Goal: Task Accomplishment & Management: Manage account settings

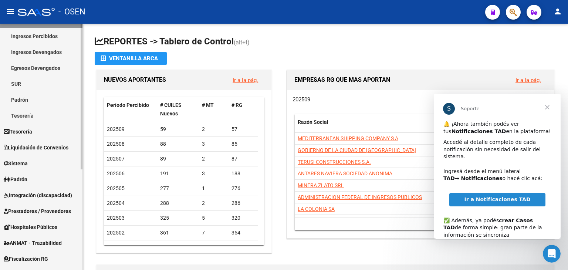
click at [79, 195] on div "Firma Express Inicio Calendario SSS Instructivos Contacto OS Reportes Tablero d…" at bounding box center [42, 170] width 84 height 416
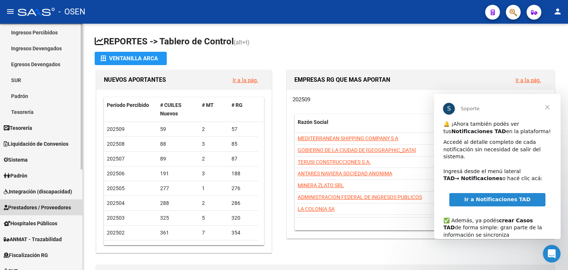
click at [24, 205] on span "Prestadores / Proveedores" at bounding box center [37, 207] width 67 height 8
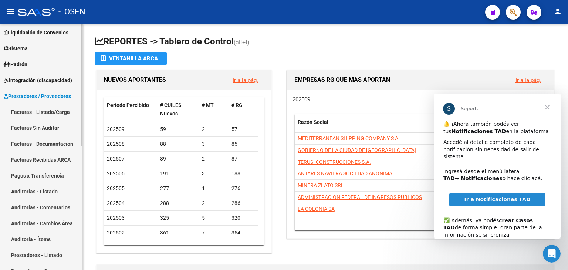
click at [50, 106] on link "Facturas - Listado/Carga" at bounding box center [41, 112] width 82 height 16
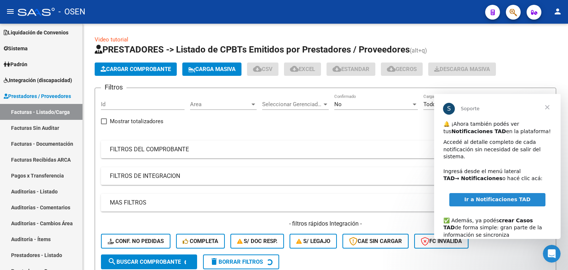
click at [546, 106] on span "Cerrar" at bounding box center [547, 107] width 27 height 27
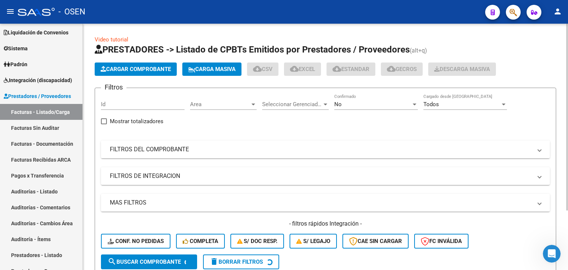
click at [402, 153] on mat-panel-title "FILTROS DEL COMPROBANTE" at bounding box center [321, 149] width 422 height 8
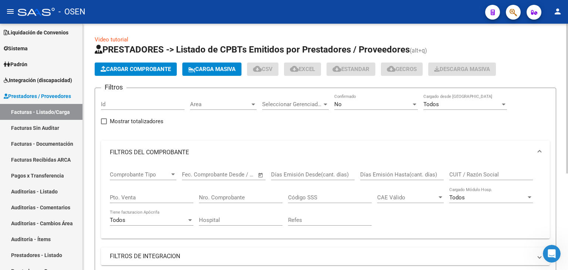
click at [385, 104] on div "No" at bounding box center [372, 104] width 77 height 7
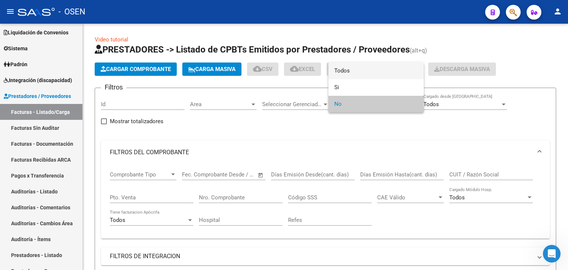
click at [352, 76] on span "Todos" at bounding box center [376, 71] width 84 height 17
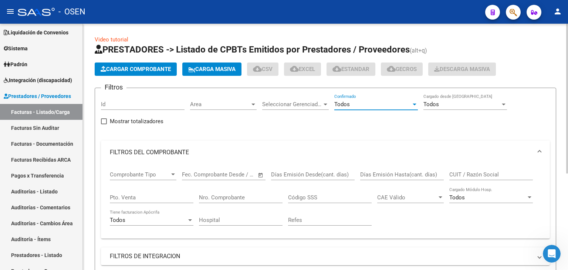
click at [466, 176] on input "CUIT / Razón Social" at bounding box center [491, 174] width 84 height 7
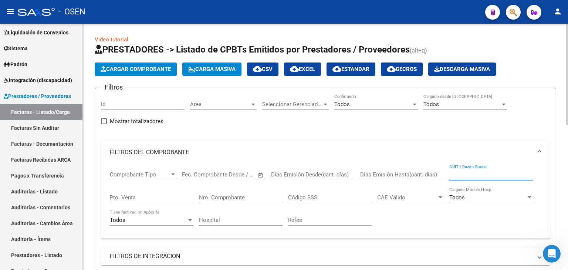
paste input "27402422608"
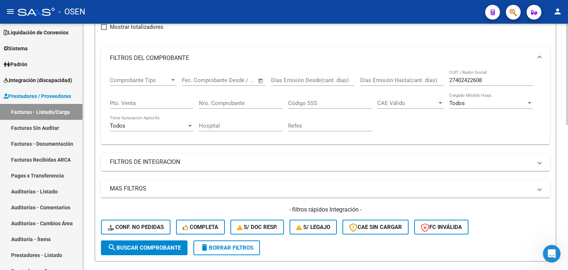
drag, startPoint x: 302, startPoint y: 128, endPoint x: 301, endPoint y: 172, distance: 44.4
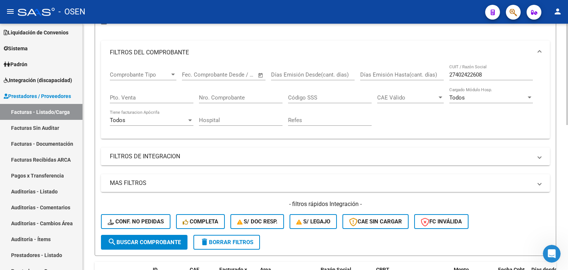
drag, startPoint x: 141, startPoint y: 244, endPoint x: 143, endPoint y: 240, distance: 4.6
click at [141, 244] on button "search Buscar Comprobante" at bounding box center [144, 242] width 87 height 15
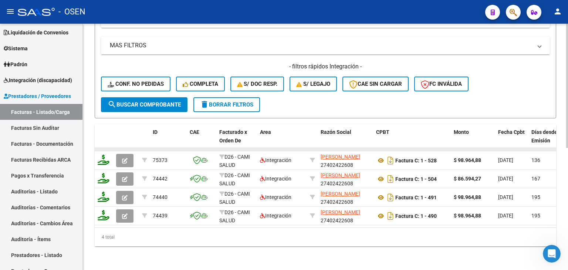
scroll to position [242, 0]
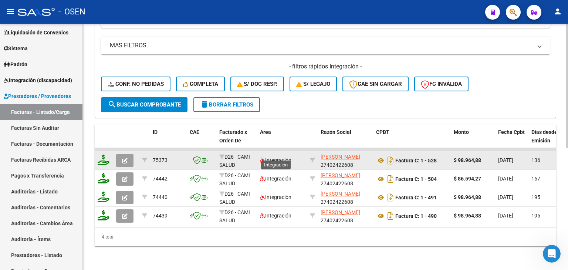
drag, startPoint x: 256, startPoint y: 170, endPoint x: 271, endPoint y: 153, distance: 22.3
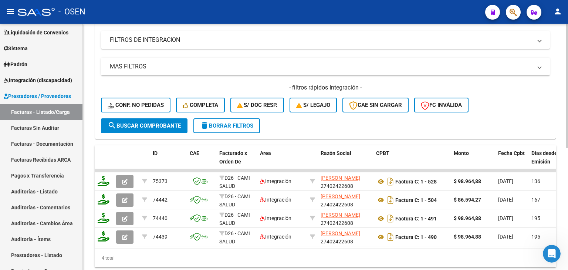
scroll to position [194, 0]
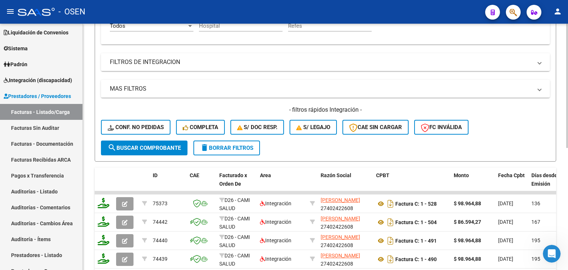
drag, startPoint x: 269, startPoint y: 38, endPoint x: 270, endPoint y: 56, distance: 17.8
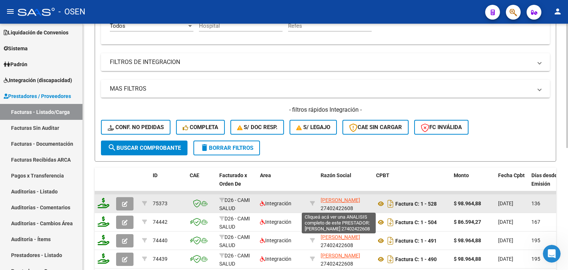
click at [328, 200] on span "LOPEZ BRENDA XIMENA" at bounding box center [341, 200] width 40 height 6
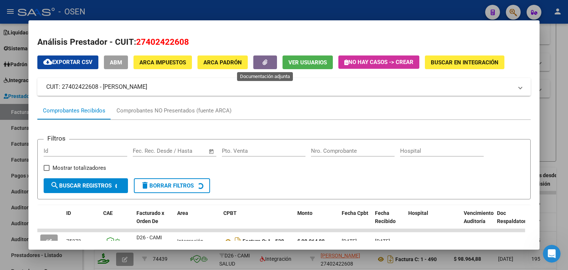
click at [263, 63] on icon "button" at bounding box center [265, 63] width 5 height 6
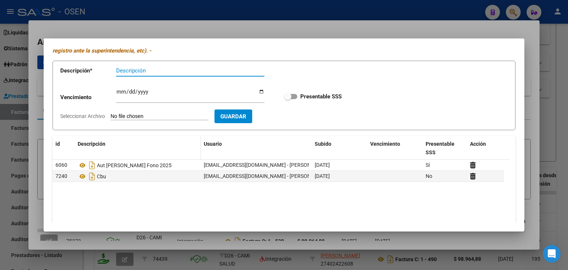
scroll to position [61, 0]
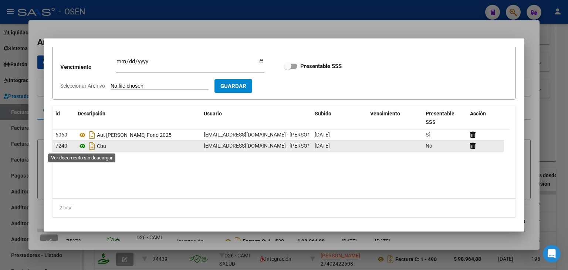
click at [82, 148] on icon at bounding box center [83, 146] width 10 height 9
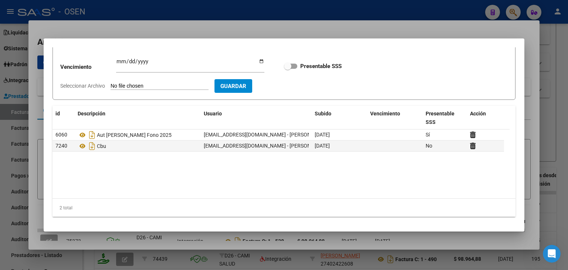
click at [207, 19] on div at bounding box center [284, 135] width 568 height 270
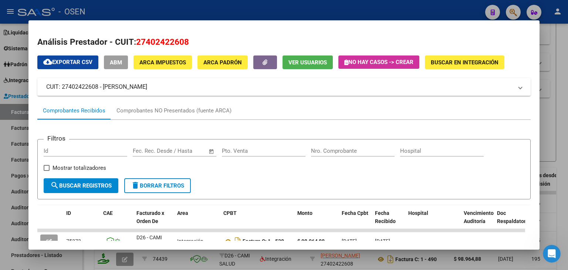
click at [253, 8] on div at bounding box center [284, 135] width 568 height 270
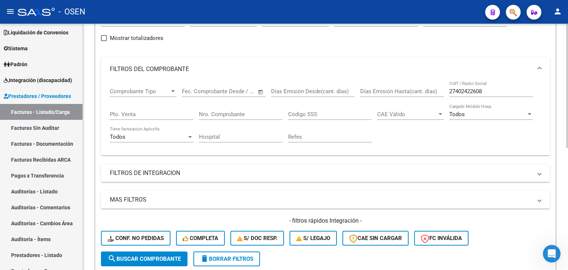
scroll to position [46, 0]
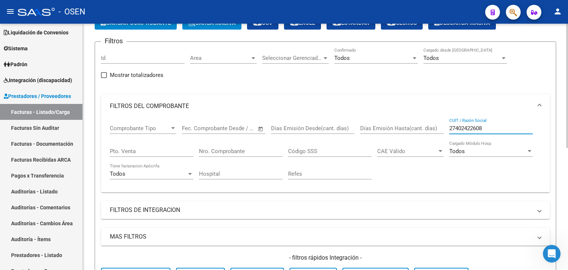
click at [459, 126] on input "27402422608" at bounding box center [491, 128] width 84 height 7
paste input "279713813"
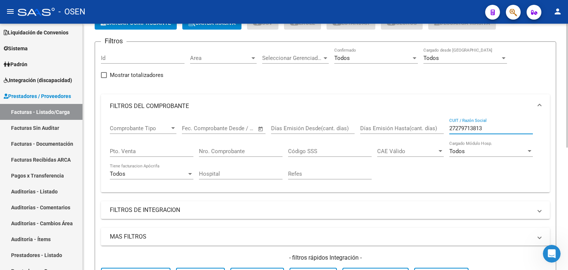
type input "27279713813"
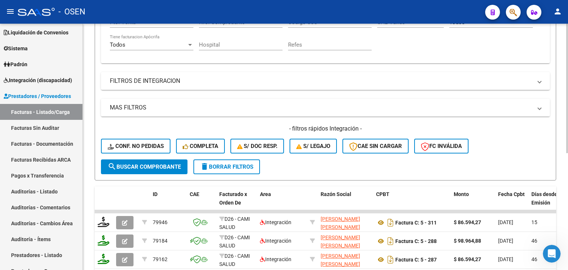
drag, startPoint x: 422, startPoint y: 80, endPoint x: 419, endPoint y: 114, distance: 33.8
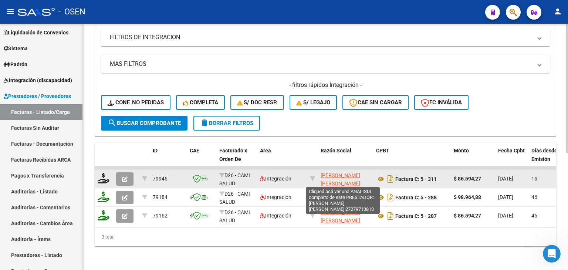
click at [330, 172] on span "[PERSON_NAME] [PERSON_NAME]" at bounding box center [341, 179] width 40 height 14
type textarea "27279713813"
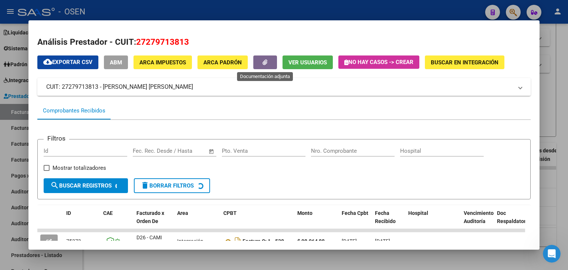
click at [263, 62] on button "button" at bounding box center [265, 62] width 24 height 14
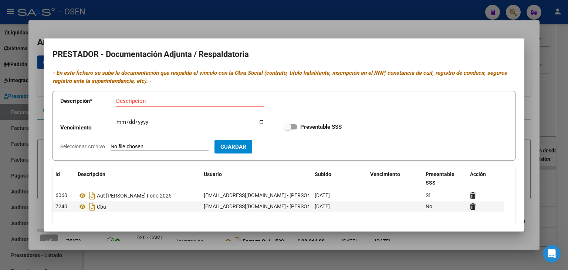
click at [293, 19] on div at bounding box center [284, 135] width 568 height 270
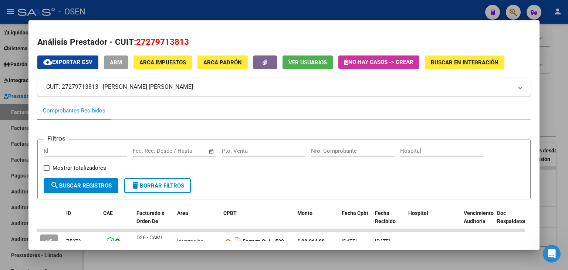
click at [289, 24] on mat-dialog-container "Análisis Prestador - CUIT: 27279713813 cloud_download Exportar CSV ABM ARCA Imp…" at bounding box center [283, 135] width 511 height 230
click at [292, 5] on div at bounding box center [284, 135] width 568 height 270
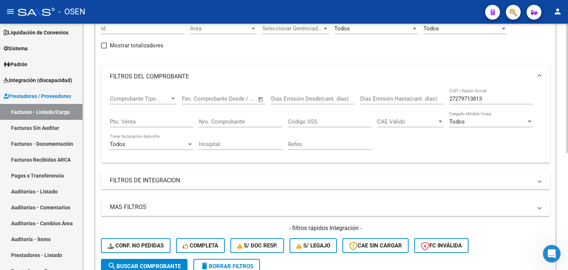
drag, startPoint x: 289, startPoint y: 79, endPoint x: 271, endPoint y: 65, distance: 22.4
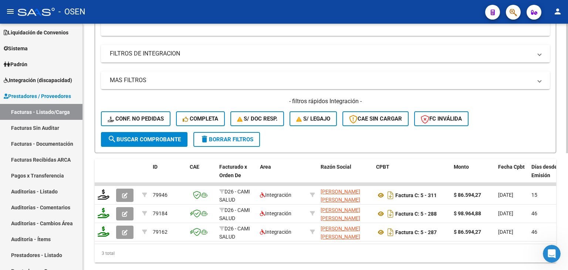
drag, startPoint x: 269, startPoint y: 89, endPoint x: 264, endPoint y: 129, distance: 41.0
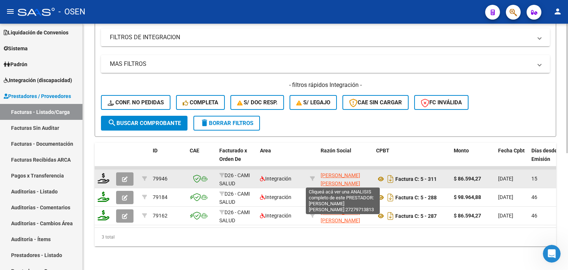
click at [335, 175] on span "[PERSON_NAME] [PERSON_NAME]" at bounding box center [341, 179] width 40 height 14
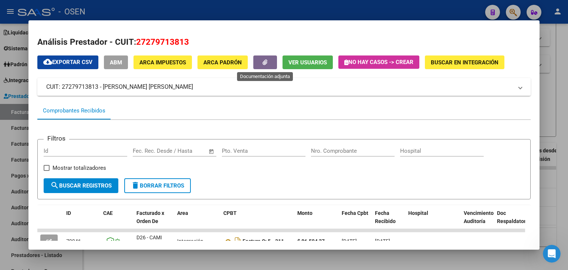
click at [268, 64] on button "button" at bounding box center [265, 62] width 24 height 14
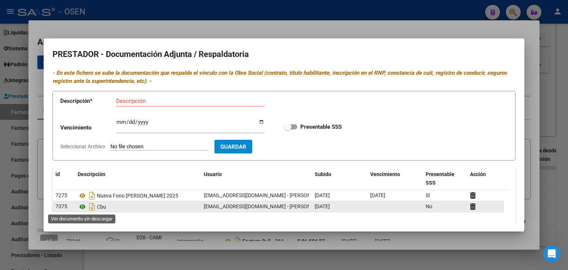
click at [81, 209] on icon at bounding box center [83, 206] width 10 height 9
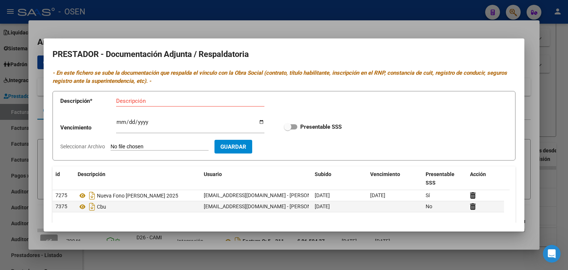
click at [311, 32] on div at bounding box center [284, 135] width 568 height 270
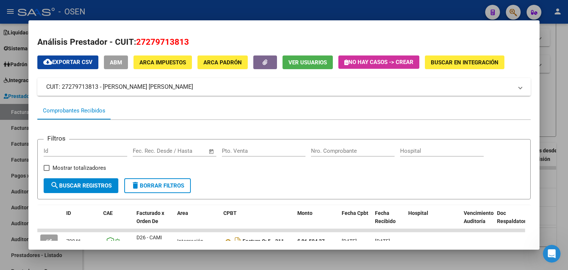
click at [308, 11] on div at bounding box center [284, 135] width 568 height 270
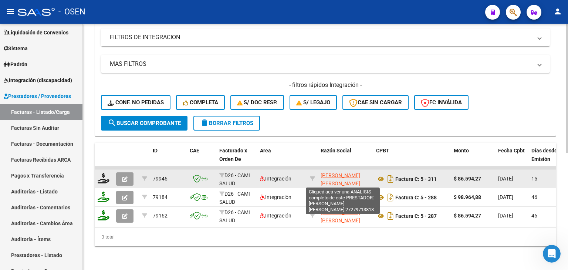
click at [345, 174] on span "[PERSON_NAME] [PERSON_NAME]" at bounding box center [341, 179] width 40 height 14
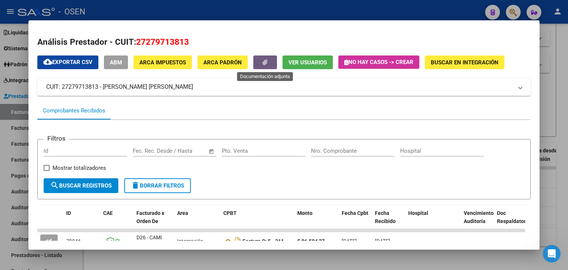
click at [267, 60] on icon "button" at bounding box center [265, 63] width 5 height 6
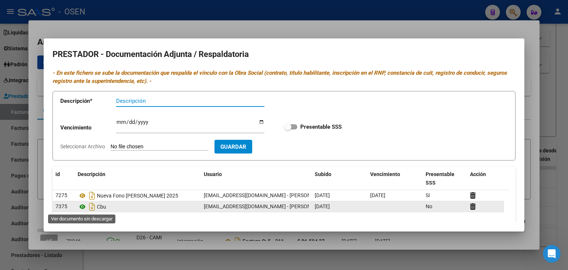
click at [81, 206] on icon at bounding box center [83, 206] width 10 height 9
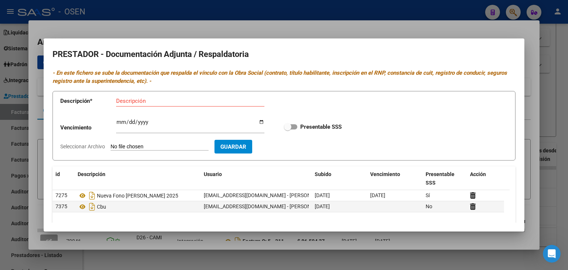
click at [191, 26] on div at bounding box center [284, 135] width 568 height 270
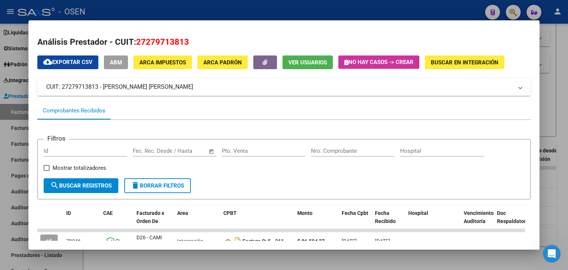
click at [198, 6] on div at bounding box center [284, 135] width 568 height 270
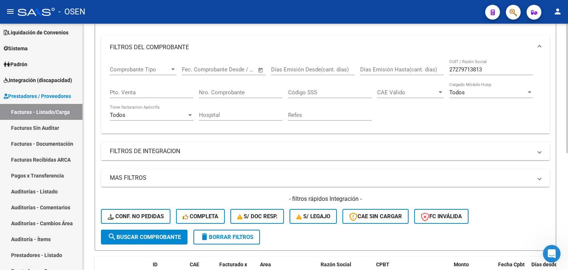
drag, startPoint x: 177, startPoint y: 26, endPoint x: 226, endPoint y: 55, distance: 57.5
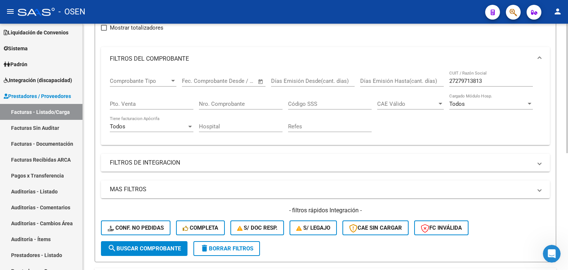
click at [479, 82] on input "27279713813" at bounding box center [491, 81] width 84 height 7
type input "britos"
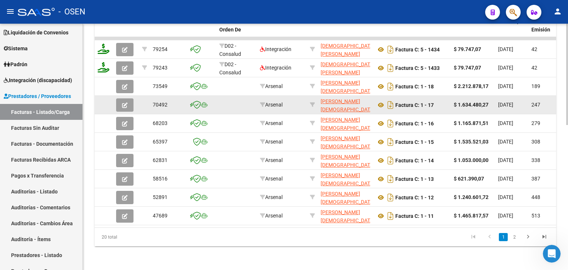
drag, startPoint x: 445, startPoint y: 33, endPoint x: 445, endPoint y: 94, distance: 61.0
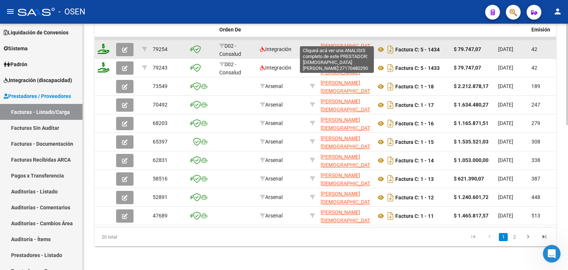
click at [342, 43] on span "BRITOS LUISA" at bounding box center [348, 50] width 54 height 14
type textarea "27170480290"
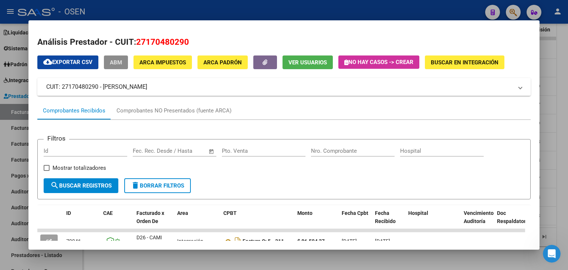
click at [158, 39] on span "27170480290" at bounding box center [162, 42] width 53 height 10
copy span "27170480290"
click at [227, 18] on div at bounding box center [284, 135] width 568 height 270
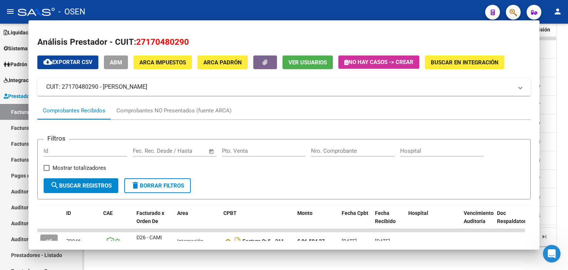
click at [234, 9] on div "- OSEN" at bounding box center [249, 12] width 462 height 16
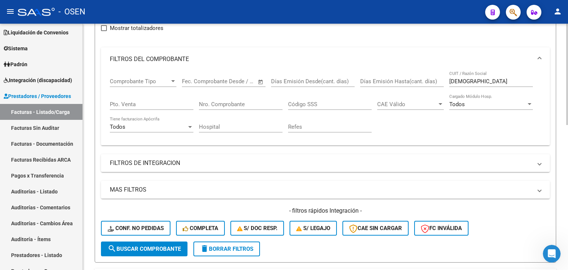
drag, startPoint x: 246, startPoint y: 132, endPoint x: 279, endPoint y: 89, distance: 54.8
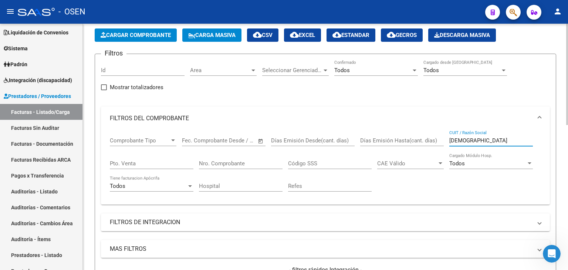
click at [474, 142] on input "britos" at bounding box center [491, 140] width 84 height 7
type input "GOMEZ NOELIA"
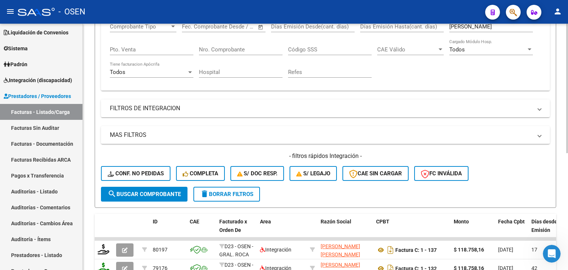
scroll to position [176, 0]
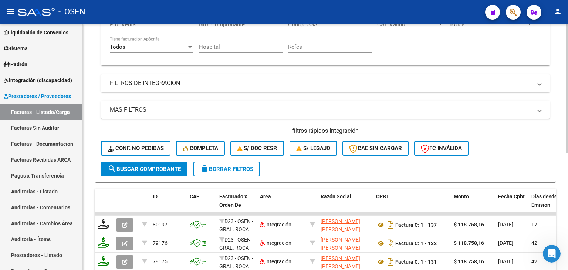
drag, startPoint x: 405, startPoint y: 99, endPoint x: 413, endPoint y: 128, distance: 29.8
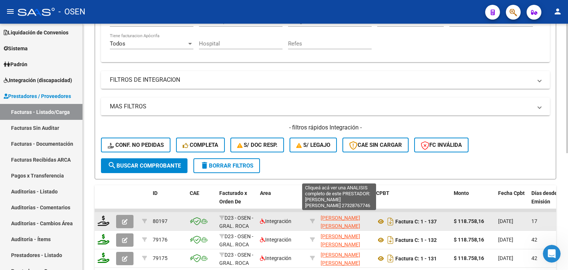
click at [338, 217] on span "GOMEZ NOELIA CAROLINA DEL VALLE" at bounding box center [341, 222] width 40 height 14
type textarea "27328767746"
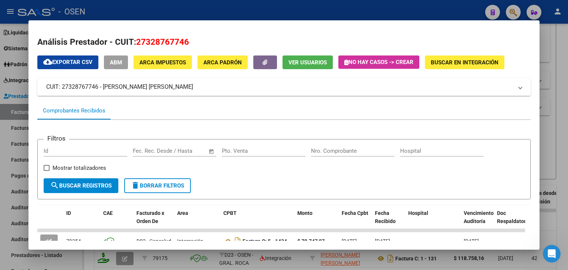
click at [179, 38] on span "27328767746" at bounding box center [162, 42] width 53 height 10
copy span "27328767746"
click at [232, 25] on mat-dialog-container "Análisis Prestador - CUIT: 27328767746 cloud_download Exportar CSV ABM ARCA Imp…" at bounding box center [283, 135] width 511 height 230
click at [237, 3] on div at bounding box center [284, 135] width 568 height 270
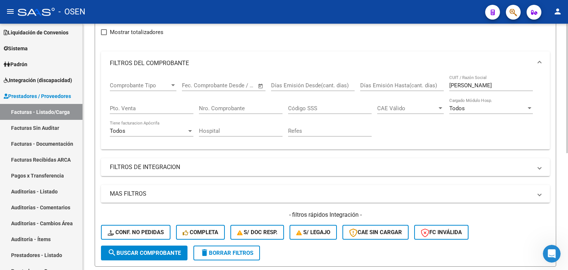
drag, startPoint x: 277, startPoint y: 74, endPoint x: 276, endPoint y: 67, distance: 7.4
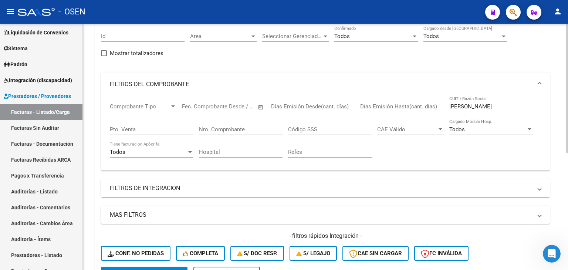
drag, startPoint x: 287, startPoint y: 58, endPoint x: 280, endPoint y: 45, distance: 15.2
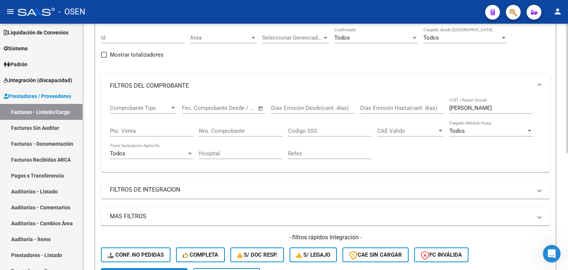
click at [464, 101] on div "GOMEZ NOELIA CUIT / Razón Social" at bounding box center [491, 106] width 84 height 16
click at [462, 111] on div "GOMEZ NOELIA CUIT / Razón Social" at bounding box center [491, 106] width 84 height 16
click at [462, 110] on input "GOMEZ NOELIA" at bounding box center [491, 108] width 84 height 7
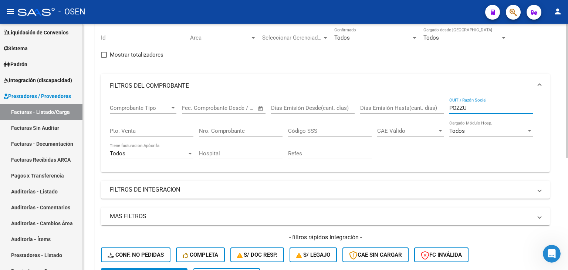
type input "POZZU"
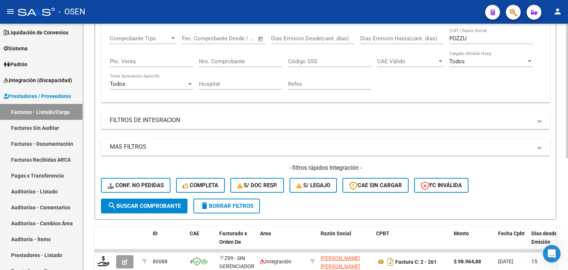
scroll to position [205, 0]
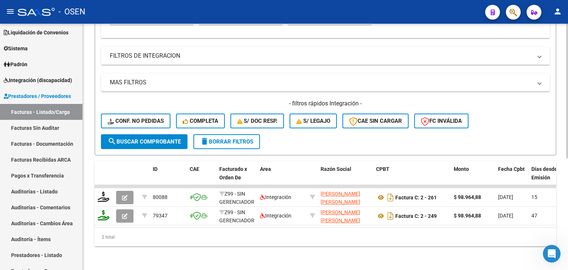
drag, startPoint x: 348, startPoint y: 99, endPoint x: 354, endPoint y: 114, distance: 16.0
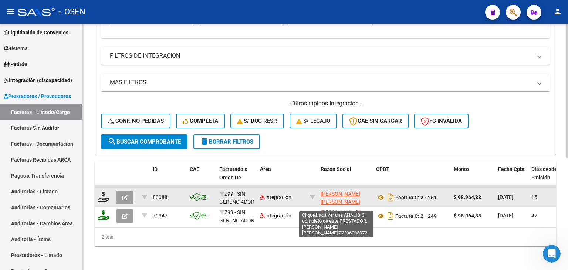
click at [331, 191] on span "[PERSON_NAME] [PERSON_NAME]" at bounding box center [341, 198] width 40 height 14
type textarea "27296003072"
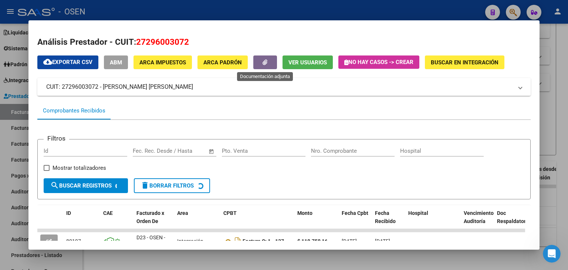
click at [265, 65] on icon "button" at bounding box center [265, 63] width 5 height 6
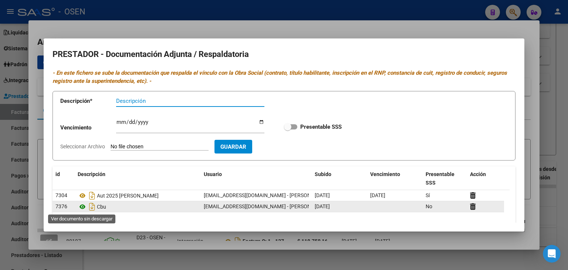
click at [84, 207] on icon at bounding box center [83, 206] width 10 height 9
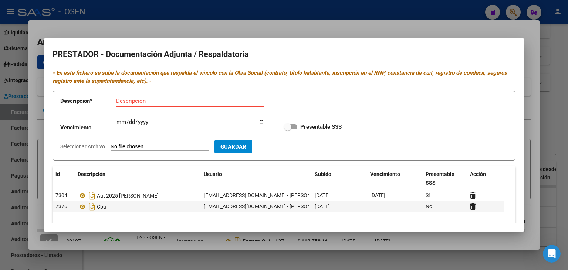
click at [193, 23] on div at bounding box center [284, 135] width 568 height 270
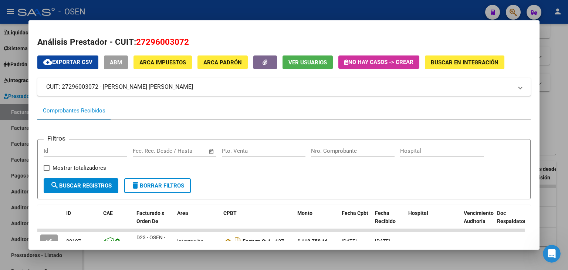
click at [177, 42] on span "27296003072" at bounding box center [162, 42] width 53 height 10
click at [176, 42] on span "27296003072" at bounding box center [162, 42] width 53 height 10
copy span "27296003072"
click at [186, 11] on div at bounding box center [284, 135] width 568 height 270
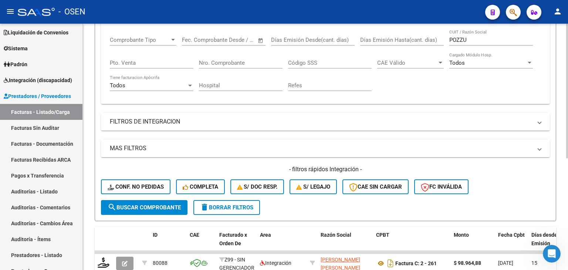
drag, startPoint x: 240, startPoint y: 50, endPoint x: 260, endPoint y: 72, distance: 29.9
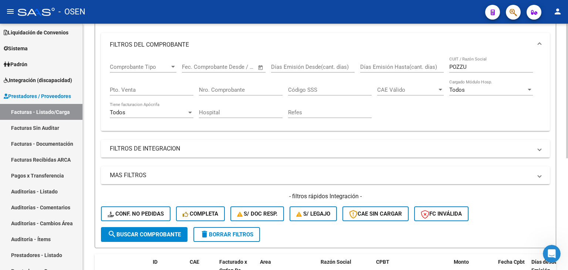
click at [460, 66] on input "POZZU" at bounding box center [491, 67] width 84 height 7
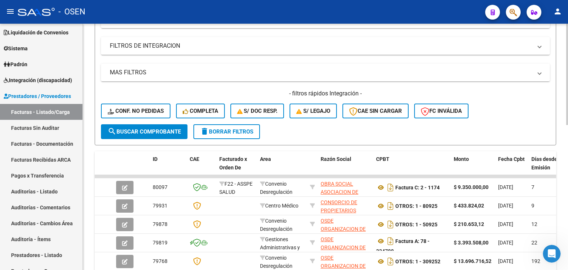
drag, startPoint x: 435, startPoint y: 118, endPoint x: 435, endPoint y: 156, distance: 38.1
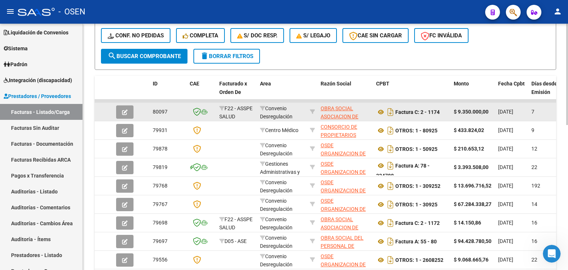
drag, startPoint x: 405, startPoint y: 113, endPoint x: 404, endPoint y: 135, distance: 21.8
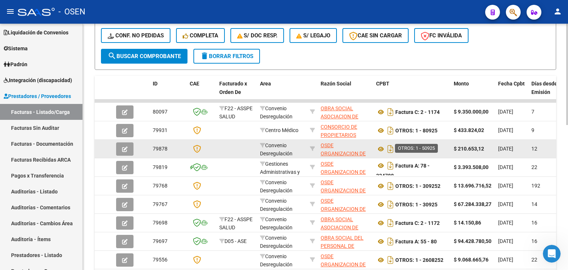
scroll to position [299, 0]
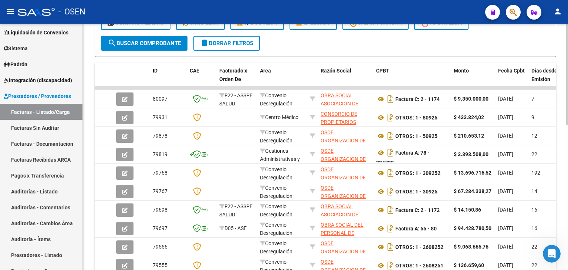
drag, startPoint x: 377, startPoint y: 101, endPoint x: 380, endPoint y: 43, distance: 58.9
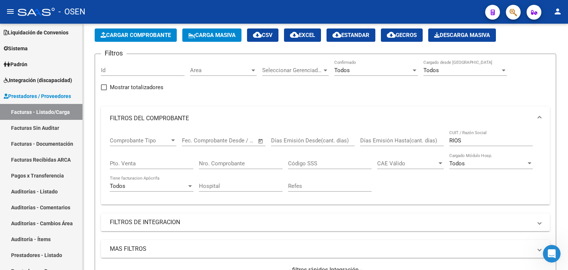
drag, startPoint x: 387, startPoint y: 52, endPoint x: 370, endPoint y: -28, distance: 81.2
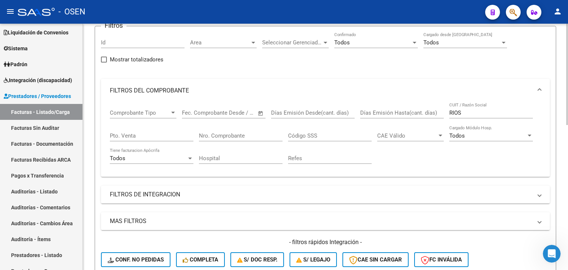
drag, startPoint x: 361, startPoint y: 134, endPoint x: 287, endPoint y: 171, distance: 82.9
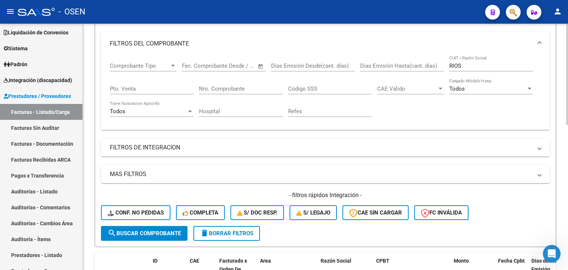
click at [146, 230] on span "search Buscar Comprobante" at bounding box center [144, 233] width 73 height 7
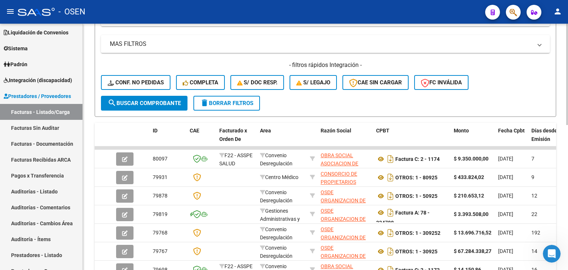
drag, startPoint x: 217, startPoint y: 32, endPoint x: 217, endPoint y: 81, distance: 48.5
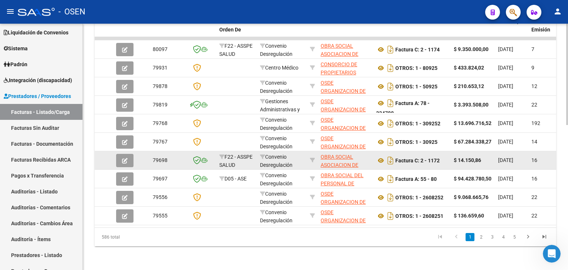
drag, startPoint x: 357, startPoint y: 142, endPoint x: 355, endPoint y: 155, distance: 13.0
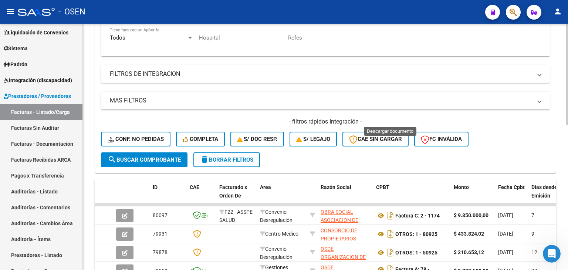
drag, startPoint x: 387, startPoint y: 115, endPoint x: 354, endPoint y: 43, distance: 79.4
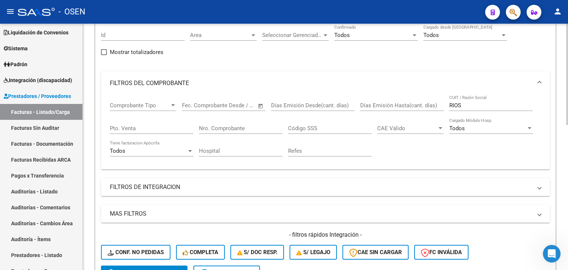
click at [472, 100] on div "RIOS CUIT / Razón Social" at bounding box center [491, 103] width 84 height 16
click at [472, 102] on input "RIOS" at bounding box center [491, 105] width 84 height 7
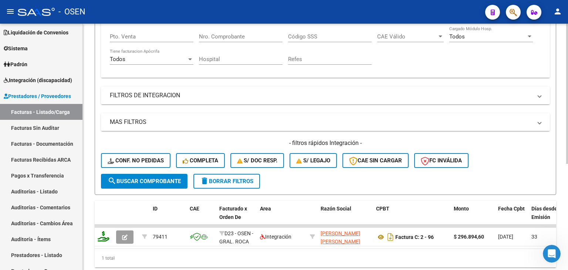
scroll to position [186, 0]
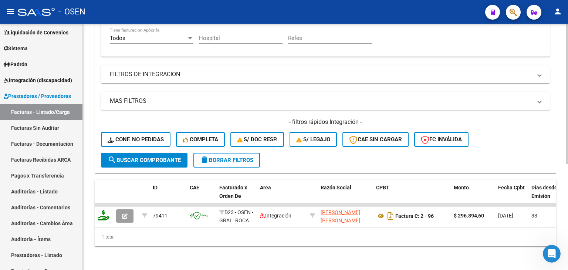
drag, startPoint x: 415, startPoint y: 56, endPoint x: 423, endPoint y: 111, distance: 55.3
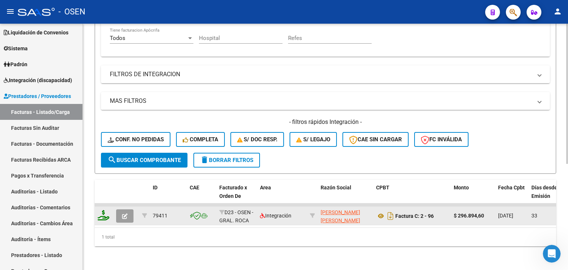
click at [340, 216] on div "[PERSON_NAME] [PERSON_NAME] 27389711638" at bounding box center [346, 216] width 50 height 16
click at [341, 217] on div "[PERSON_NAME] [PERSON_NAME] 27389711638" at bounding box center [346, 216] width 50 height 16
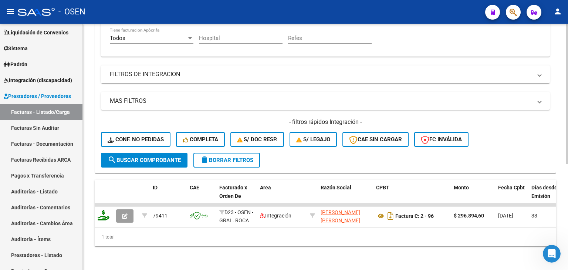
click at [340, 220] on datatable-selection "79411 D23 - OSEN - GRAL. ROCA Integración RIOS MILENA RUTH 27389711638 Factura …" at bounding box center [326, 223] width 462 height 7
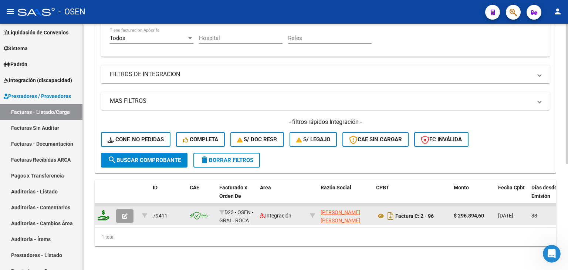
click at [340, 215] on div "[PERSON_NAME] [PERSON_NAME] 27389711638" at bounding box center [346, 216] width 50 height 16
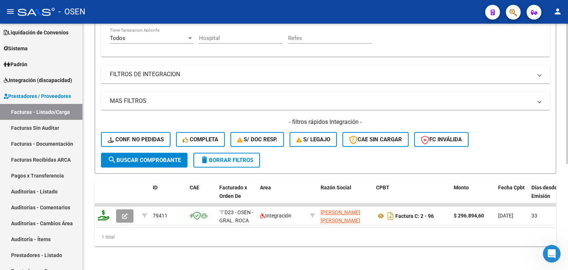
copy div "27389711638"
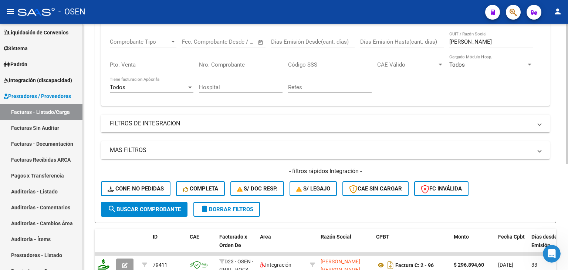
scroll to position [126, 0]
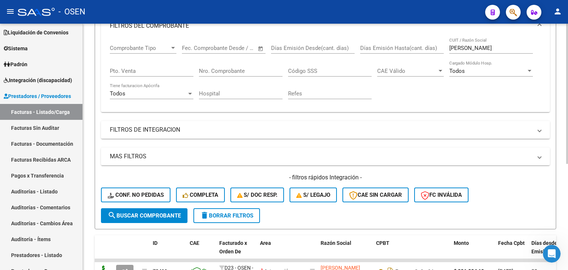
drag, startPoint x: 266, startPoint y: 60, endPoint x: 365, endPoint y: 78, distance: 101.2
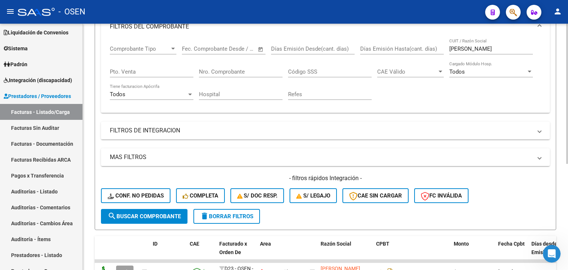
click at [466, 48] on input "RIOS MILENA" at bounding box center [491, 48] width 84 height 7
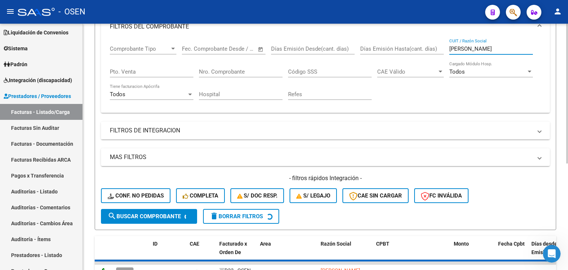
type input "FARR"
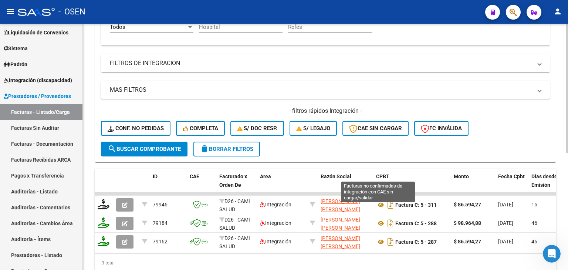
drag, startPoint x: 368, startPoint y: 148, endPoint x: 367, endPoint y: 178, distance: 29.6
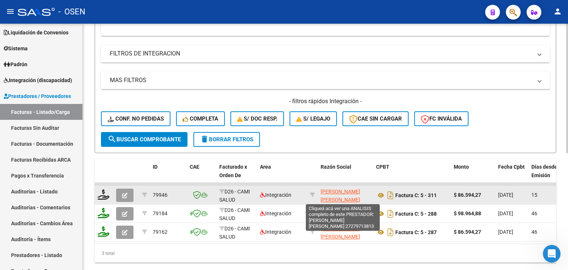
click at [351, 191] on span "[PERSON_NAME] [PERSON_NAME]" at bounding box center [341, 196] width 40 height 14
type textarea "27279713813"
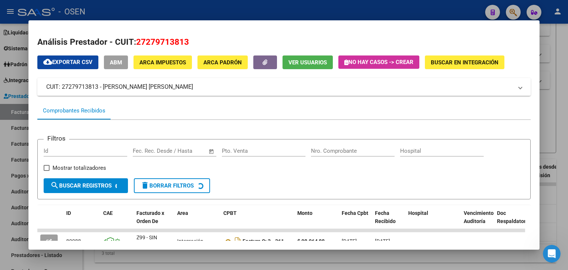
click at [264, 61] on icon "button" at bounding box center [265, 63] width 5 height 6
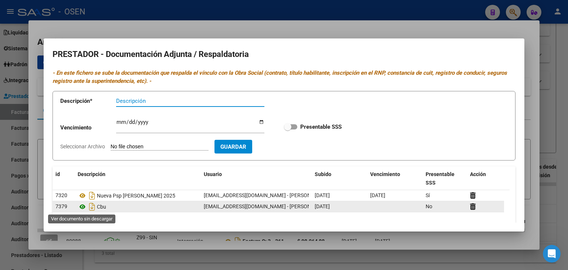
click at [80, 208] on icon at bounding box center [83, 206] width 10 height 9
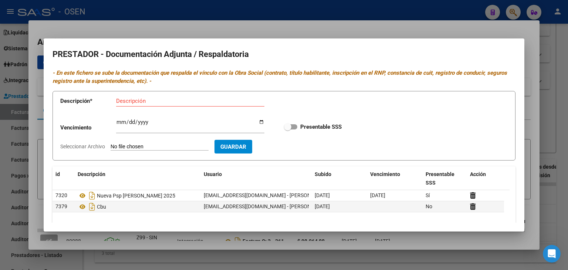
click at [243, 33] on div at bounding box center [284, 135] width 568 height 270
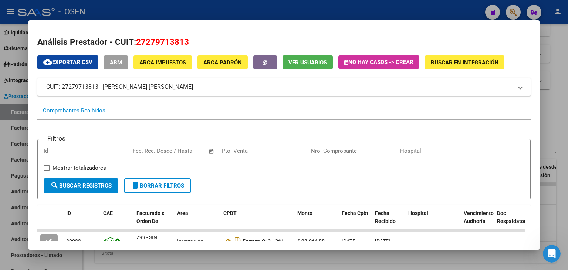
click at [243, 13] on div at bounding box center [284, 135] width 568 height 270
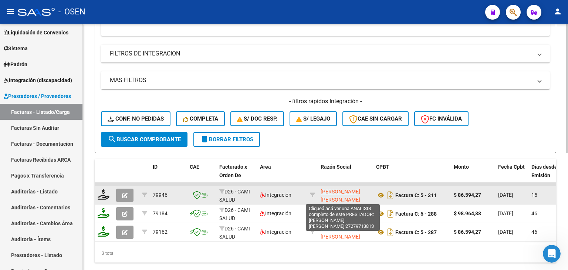
click at [331, 192] on span "[PERSON_NAME] [PERSON_NAME]" at bounding box center [341, 196] width 40 height 14
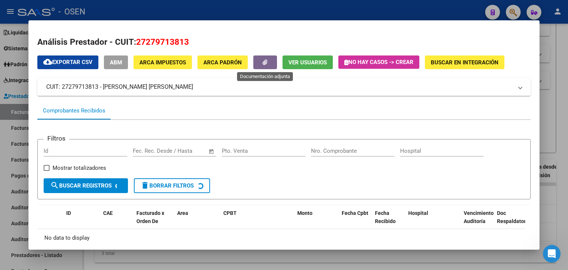
click at [266, 63] on icon "button" at bounding box center [265, 63] width 5 height 6
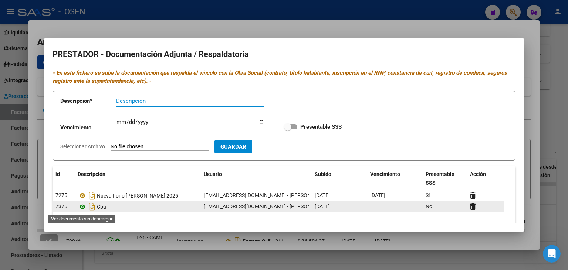
click at [81, 207] on icon at bounding box center [83, 206] width 10 height 9
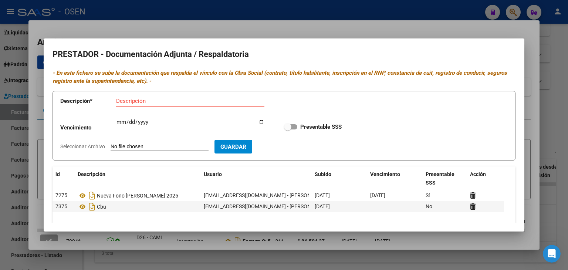
click at [190, 22] on div at bounding box center [284, 135] width 568 height 270
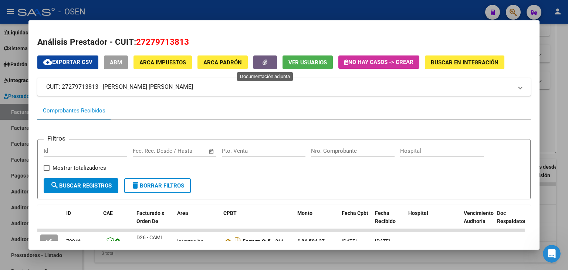
click at [260, 67] on button "button" at bounding box center [265, 62] width 24 height 14
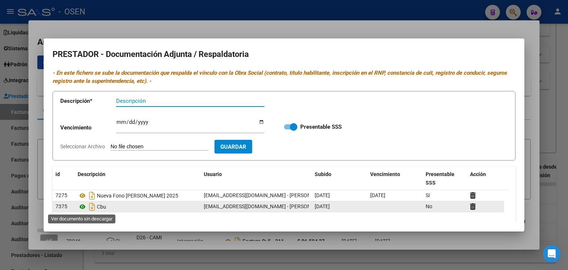
click at [83, 205] on icon at bounding box center [83, 206] width 10 height 9
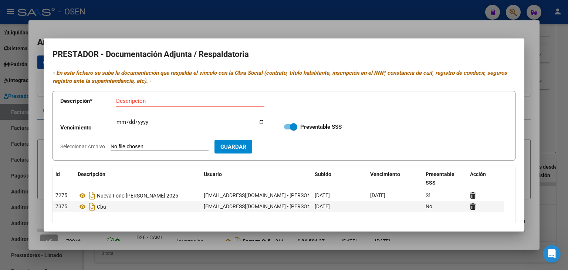
click at [222, 6] on div at bounding box center [284, 135] width 568 height 270
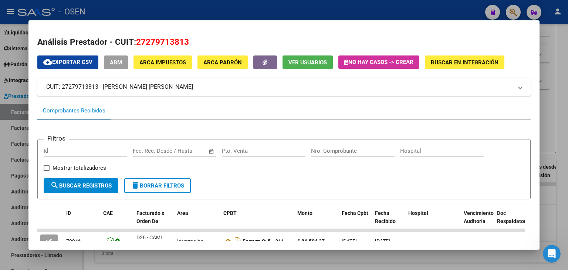
click at [231, 12] on div at bounding box center [284, 135] width 568 height 270
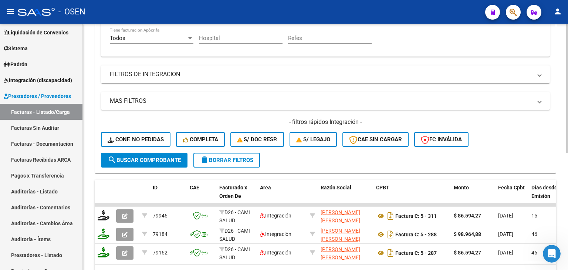
drag, startPoint x: 537, startPoint y: 97, endPoint x: 491, endPoint y: 96, distance: 45.9
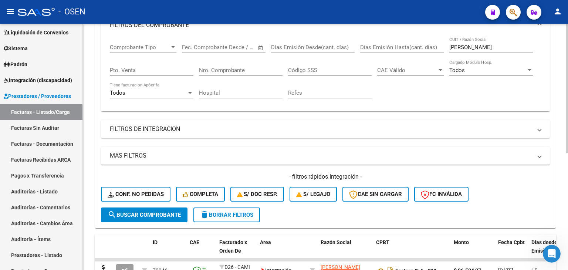
click at [465, 40] on div "FARR CUIT / Razón Social" at bounding box center [491, 45] width 84 height 16
click at [458, 45] on input "FARR" at bounding box center [491, 47] width 84 height 7
click at [457, 44] on input "FARR" at bounding box center [491, 47] width 84 height 7
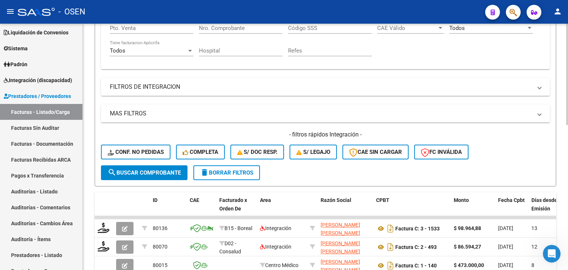
scroll to position [0, 0]
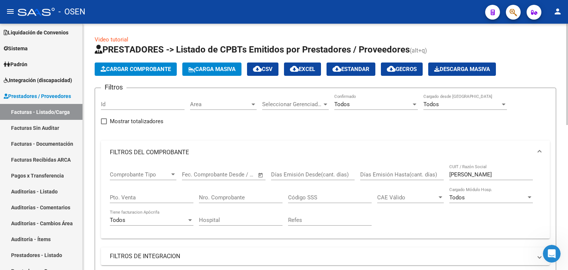
drag, startPoint x: 520, startPoint y: 195, endPoint x: 517, endPoint y: 90, distance: 105.1
click at [479, 173] on input "lopez" at bounding box center [491, 174] width 84 height 7
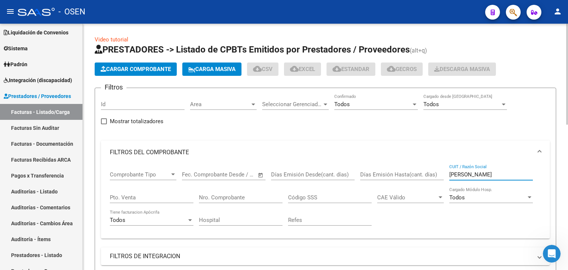
type input "lopez brenda"
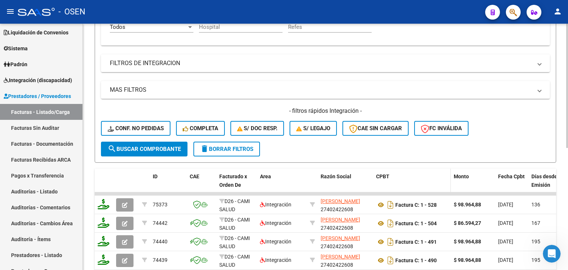
drag, startPoint x: 435, startPoint y: 141, endPoint x: 445, endPoint y: 176, distance: 36.6
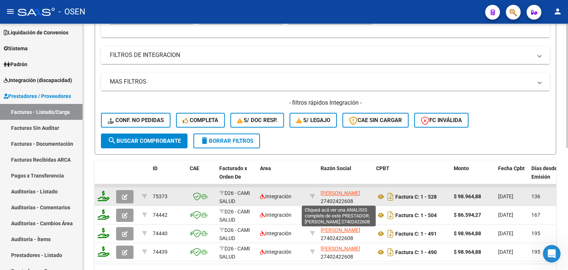
click at [341, 193] on span "LOPEZ BRENDA XIMENA" at bounding box center [341, 193] width 40 height 6
type textarea "27402422608"
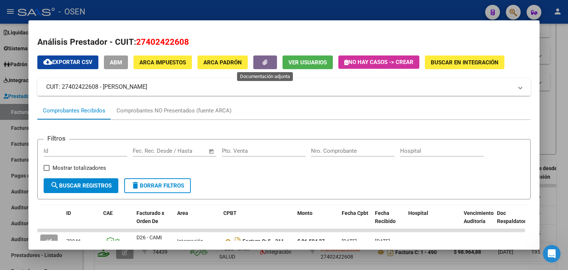
click at [267, 59] on span "button" at bounding box center [265, 62] width 5 height 7
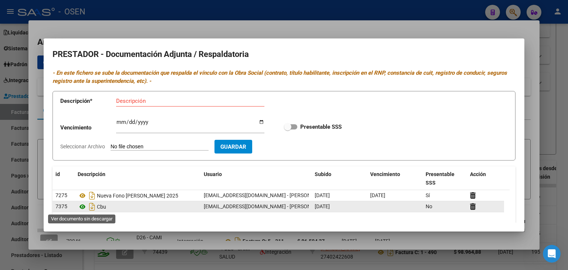
click at [81, 208] on icon at bounding box center [83, 206] width 10 height 9
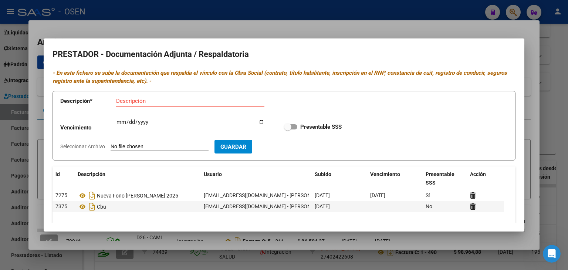
click at [215, 19] on div at bounding box center [284, 135] width 568 height 270
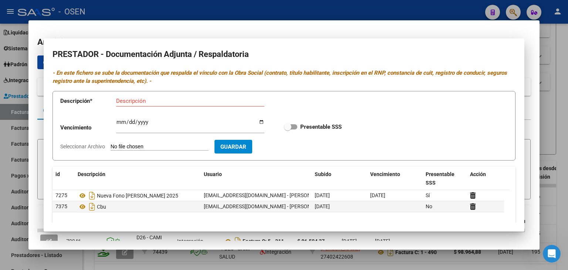
click at [225, 10] on div at bounding box center [284, 135] width 568 height 270
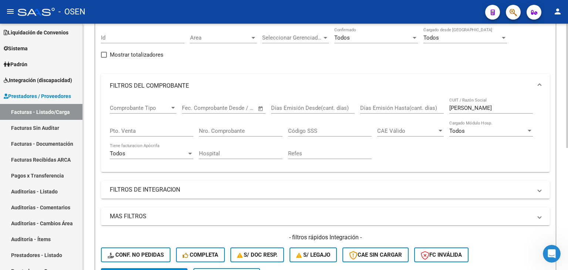
drag, startPoint x: 246, startPoint y: 45, endPoint x: 280, endPoint y: 61, distance: 37.7
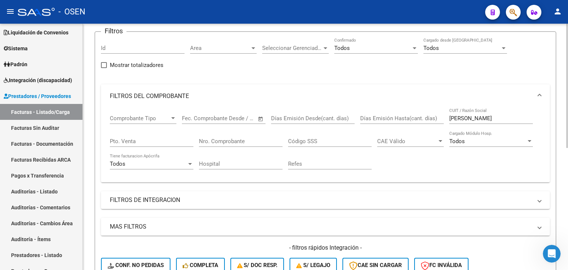
click at [466, 117] on input "lopez brenda" at bounding box center [491, 118] width 84 height 7
type input "ibiza"
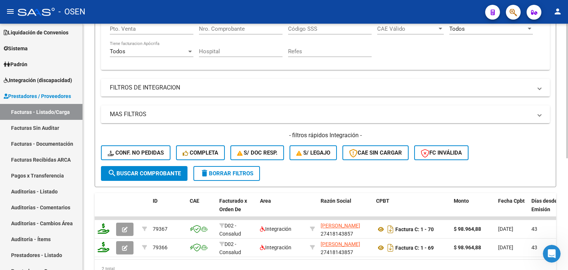
drag, startPoint x: 343, startPoint y: 70, endPoint x: 335, endPoint y: 153, distance: 83.6
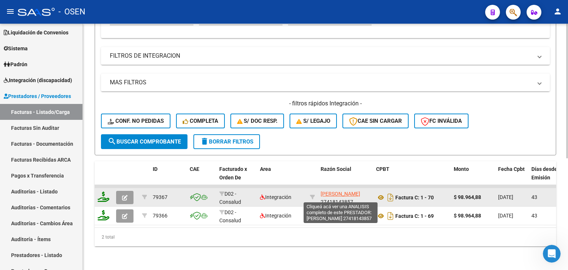
click at [334, 191] on span "IBIZA SANCHEZ MARIA VICTORIA" at bounding box center [341, 194] width 40 height 6
type textarea "27418143857"
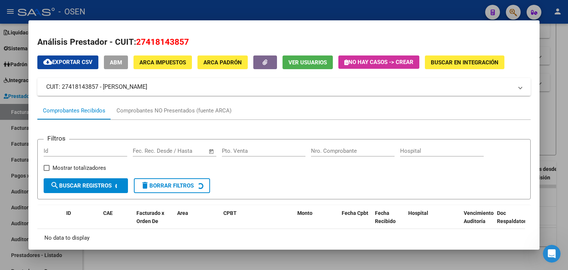
click at [112, 61] on span "ABM" at bounding box center [116, 62] width 12 height 7
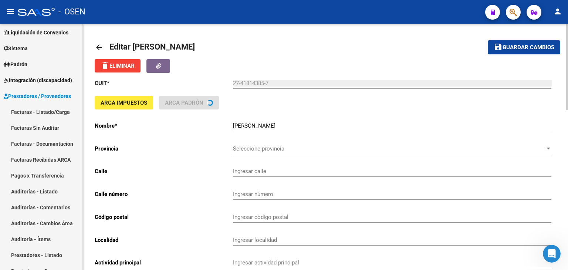
type input "CASA"
type input "13"
type input "5400"
type input "BARRIO RIVADAVIA"
type input "869090"
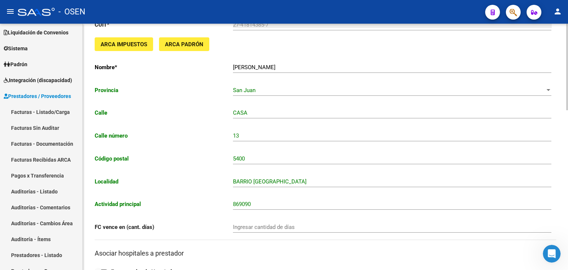
drag, startPoint x: 216, startPoint y: 148, endPoint x: 263, endPoint y: 185, distance: 59.9
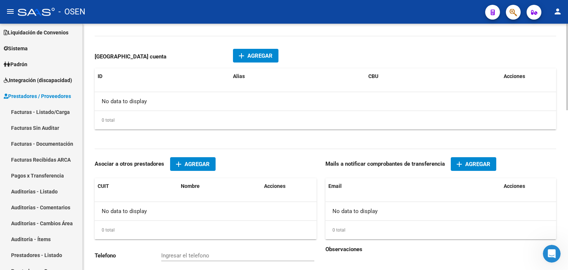
scroll to position [456, 0]
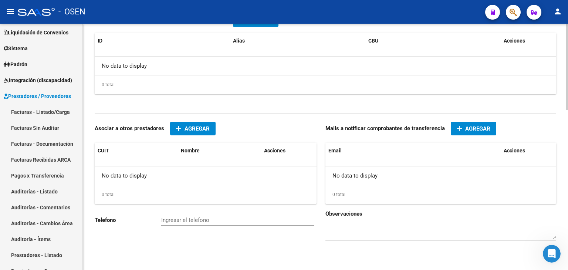
drag, startPoint x: 260, startPoint y: 206, endPoint x: 353, endPoint y: 198, distance: 93.2
click at [472, 131] on button "add Agregar" at bounding box center [473, 129] width 45 height 14
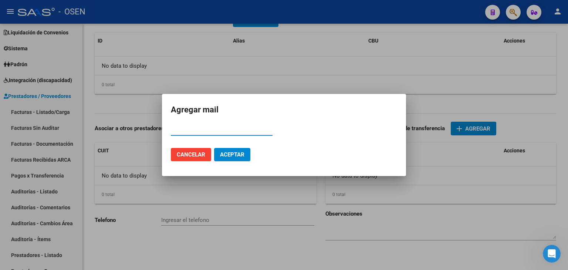
paste input "mvictoriaibiza03@gmail.com"
type input "mvictoriaibiza03@gmail.com"
click at [234, 154] on span "Aceptar" at bounding box center [232, 154] width 24 height 7
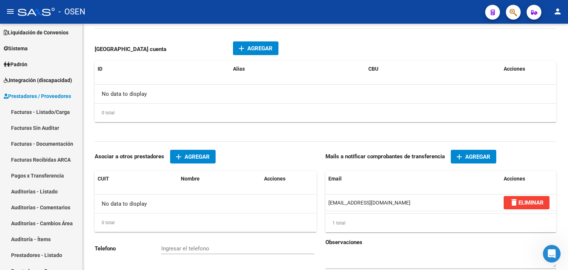
scroll to position [69, 0]
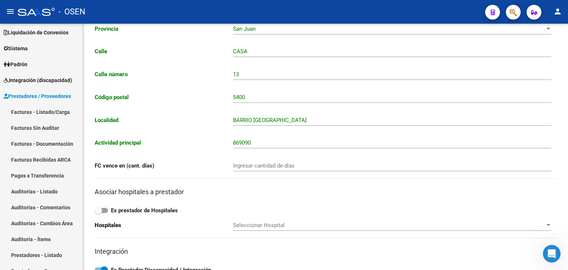
drag, startPoint x: 317, startPoint y: 112, endPoint x: 307, endPoint y: 11, distance: 100.7
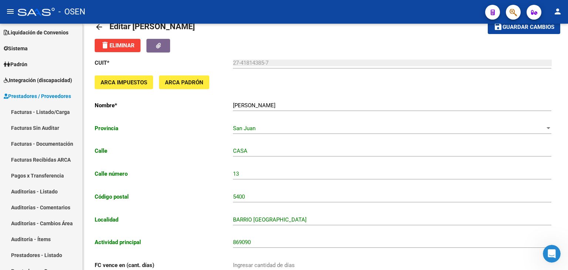
scroll to position [0, 0]
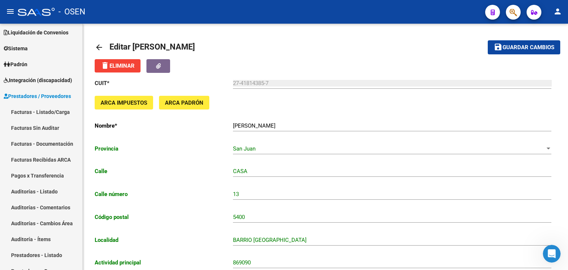
drag, startPoint x: 415, startPoint y: 38, endPoint x: 409, endPoint y: 11, distance: 27.6
click at [505, 49] on span "Guardar cambios" at bounding box center [529, 47] width 52 height 7
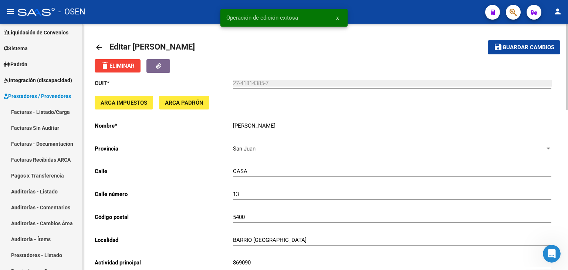
click at [101, 45] on mat-icon "arrow_back" at bounding box center [99, 47] width 9 height 9
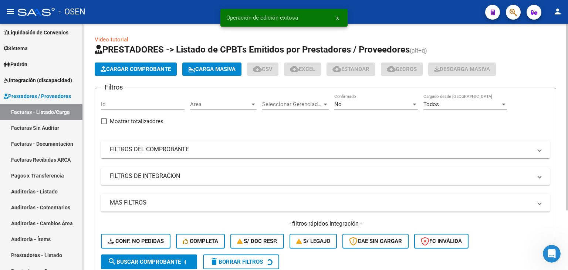
click at [432, 156] on mat-expansion-panel-header "FILTROS DEL COMPROBANTE" at bounding box center [325, 150] width 449 height 18
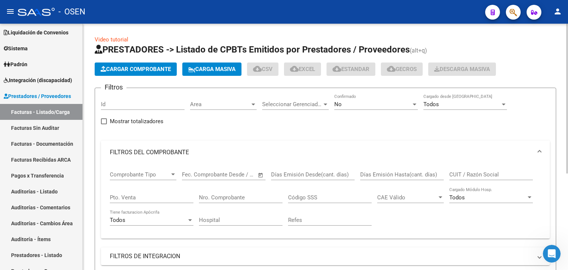
click at [467, 173] on input "CUIT / Razón Social" at bounding box center [491, 174] width 84 height 7
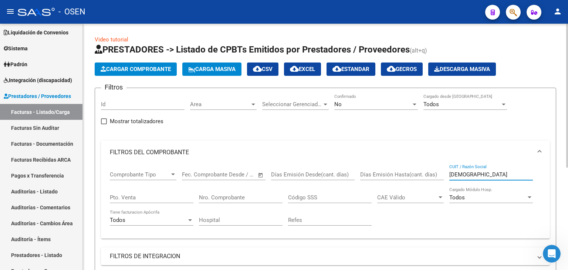
type input "britos"
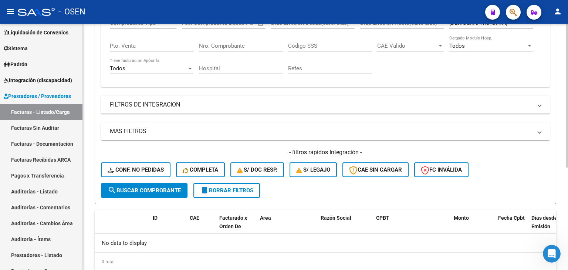
drag, startPoint x: 362, startPoint y: 132, endPoint x: 381, endPoint y: 180, distance: 51.4
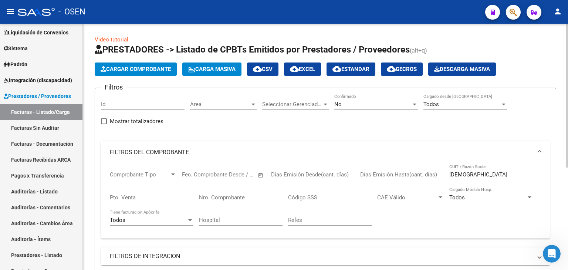
drag, startPoint x: 317, startPoint y: 151, endPoint x: 310, endPoint y: 117, distance: 34.7
click at [360, 105] on div "No" at bounding box center [372, 104] width 77 height 7
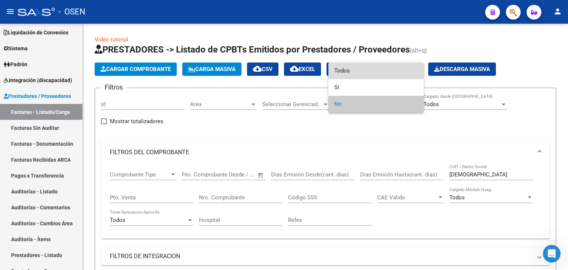
click at [349, 74] on span "Todos" at bounding box center [376, 71] width 84 height 17
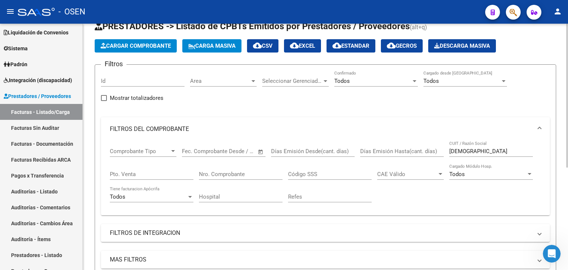
drag, startPoint x: 262, startPoint y: 131, endPoint x: 255, endPoint y: 179, distance: 48.6
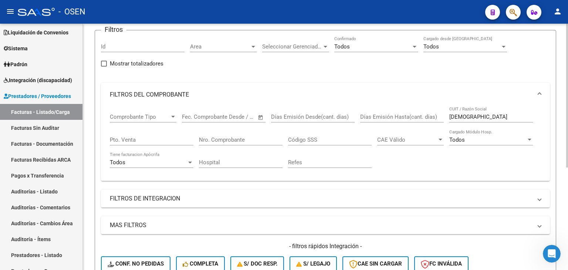
scroll to position [132, 0]
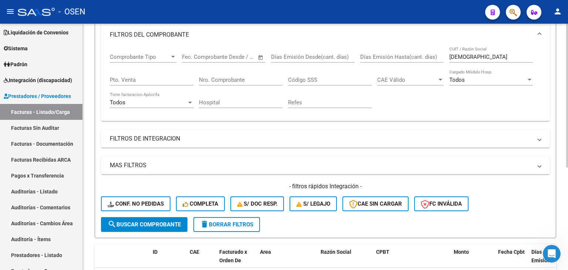
drag, startPoint x: 203, startPoint y: 72, endPoint x: 197, endPoint y: 134, distance: 61.3
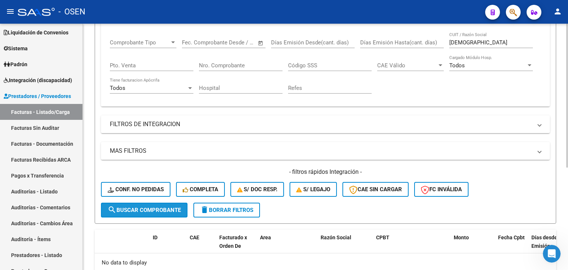
click at [152, 207] on span "search Buscar Comprobante" at bounding box center [144, 210] width 73 height 7
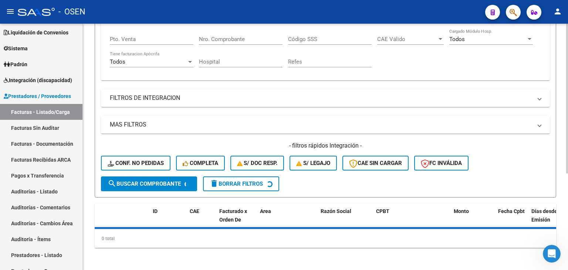
drag, startPoint x: 205, startPoint y: 108, endPoint x: 208, endPoint y: 154, distance: 45.6
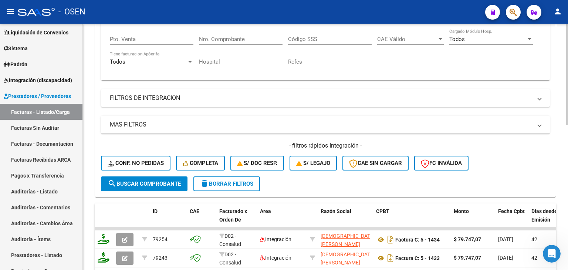
scroll to position [181, 0]
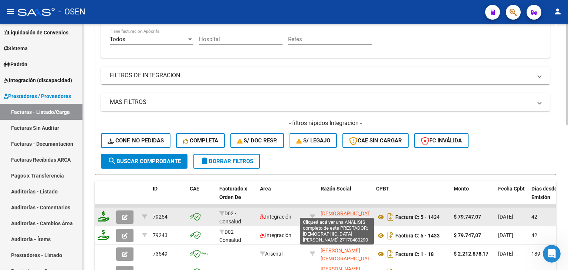
click at [344, 213] on span "BRITOS LUISA" at bounding box center [348, 217] width 54 height 14
type textarea "27170480290"
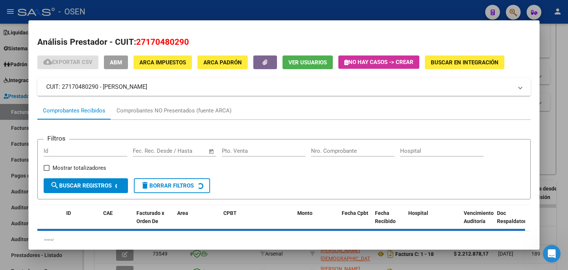
click at [114, 65] on span "ABM" at bounding box center [116, 62] width 12 height 7
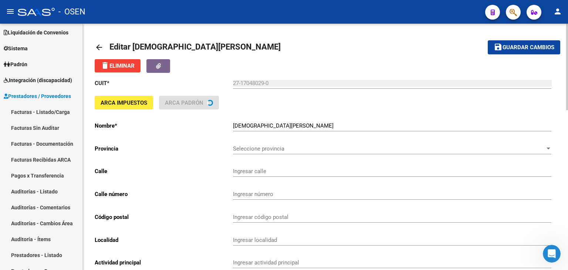
type input "PRIMERA JUNTA (OESTE)"
type input "484"
type input "5400"
type input "BARRIO RIVADAVIA"
type input "492120"
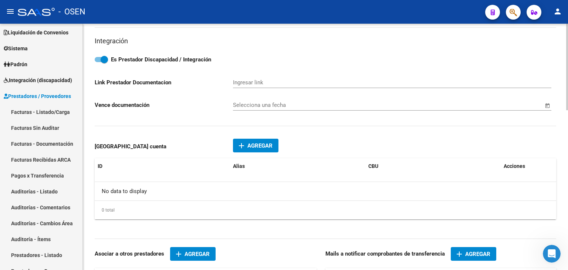
scroll to position [456, 0]
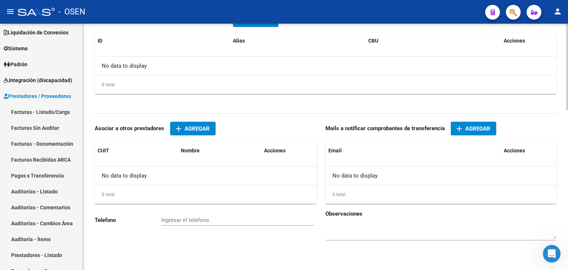
drag, startPoint x: 394, startPoint y: 45, endPoint x: 387, endPoint y: 149, distance: 104.2
click at [463, 127] on mat-icon "add" at bounding box center [459, 128] width 9 height 9
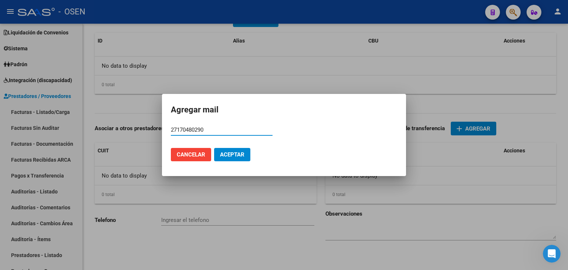
click at [218, 127] on input "27170480290" at bounding box center [222, 130] width 102 height 7
type input "27170480290"
click at [218, 125] on div "27170480290 Email" at bounding box center [222, 129] width 102 height 11
click at [214, 128] on input "27170480290" at bounding box center [222, 130] width 102 height 7
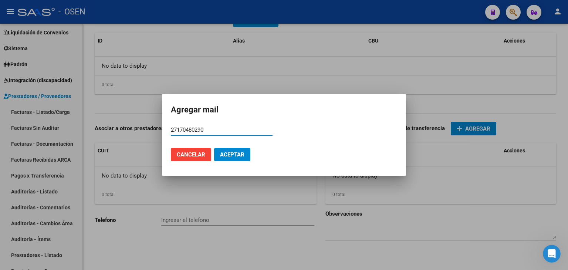
click at [214, 128] on input "27170480290" at bounding box center [222, 130] width 102 height 7
click at [213, 128] on input "27170480290" at bounding box center [222, 130] width 102 height 7
paste input "luisabritos1966@gmail.com"
type input "luisabritos1966@gmail.com"
click at [242, 154] on span "Aceptar" at bounding box center [232, 154] width 24 height 7
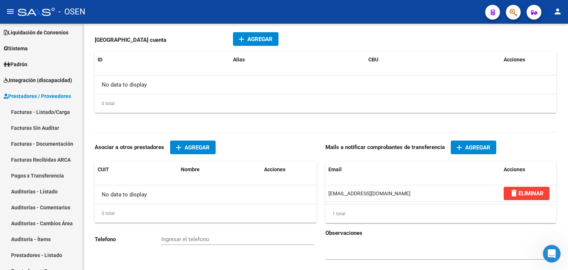
scroll to position [0, 0]
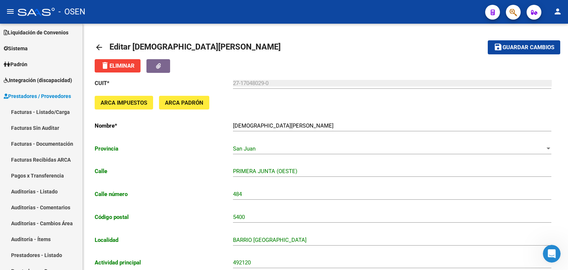
drag, startPoint x: 377, startPoint y: 112, endPoint x: 371, endPoint y: -11, distance: 123.7
drag, startPoint x: 507, startPoint y: 50, endPoint x: 497, endPoint y: 53, distance: 10.2
click at [506, 50] on span "Guardar cambios" at bounding box center [529, 47] width 52 height 7
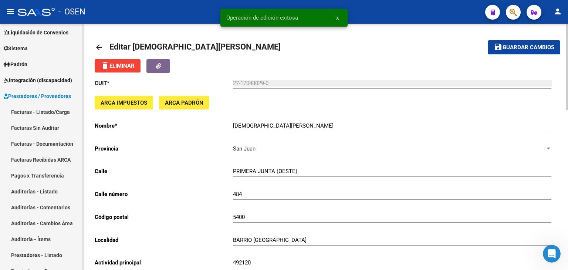
click at [96, 46] on mat-icon "arrow_back" at bounding box center [99, 47] width 9 height 9
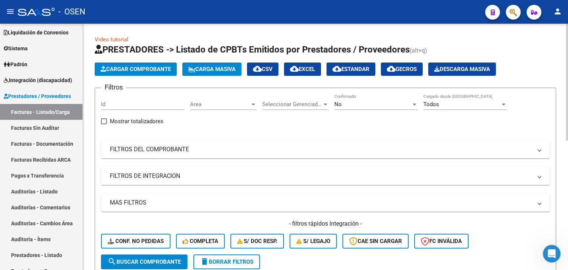
click at [429, 156] on mat-expansion-panel-header "FILTROS DEL COMPROBANTE" at bounding box center [325, 150] width 449 height 18
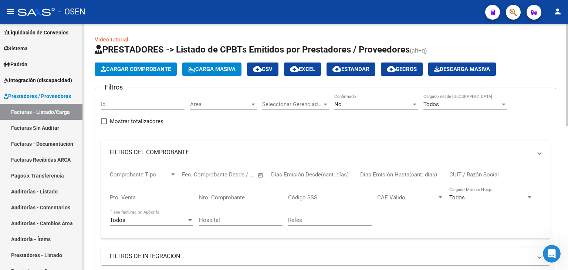
click at [361, 107] on div "No" at bounding box center [372, 104] width 77 height 7
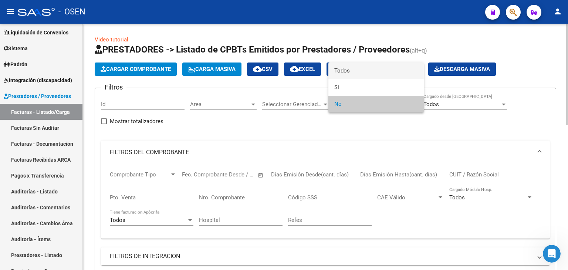
click at [351, 74] on span "Todos" at bounding box center [376, 71] width 84 height 17
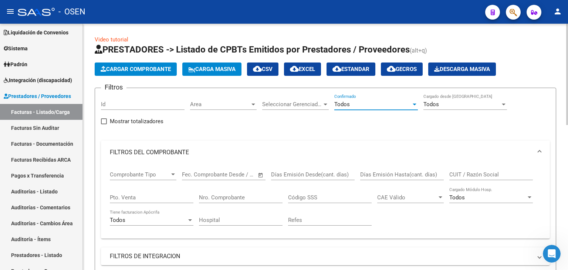
click at [464, 177] on input "CUIT / Razón Social" at bounding box center [491, 174] width 84 height 7
type input "gomez noelia"
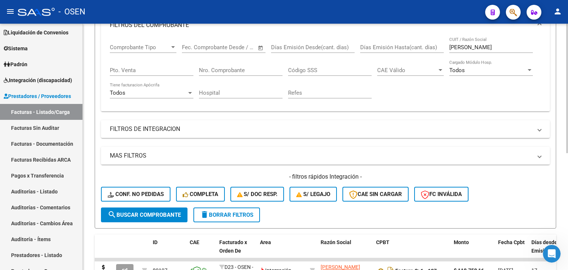
drag, startPoint x: 443, startPoint y: 128, endPoint x: 441, endPoint y: 184, distance: 55.5
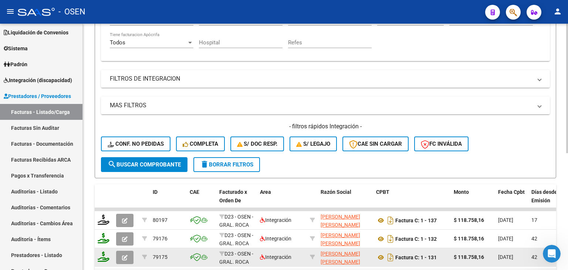
drag, startPoint x: 434, startPoint y: 189, endPoint x: 418, endPoint y: 228, distance: 42.2
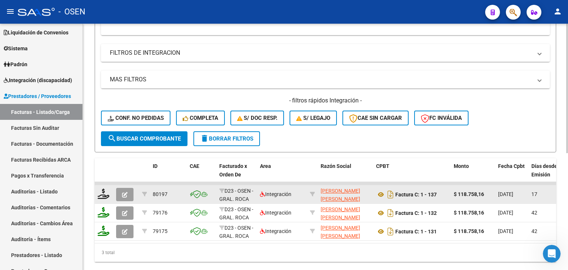
click at [334, 193] on app-link-go-to "GOMEZ NOELIA CAROLINA DEL VALLE" at bounding box center [346, 195] width 50 height 17
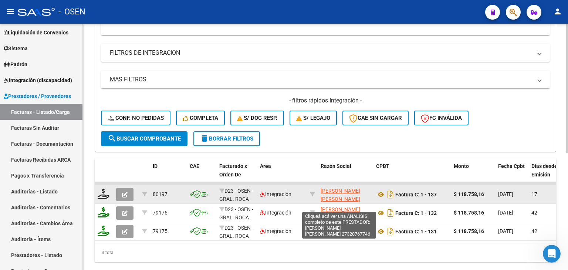
click at [335, 190] on span "GOMEZ NOELIA CAROLINA DEL VALLE" at bounding box center [341, 195] width 40 height 14
type textarea "27328767746"
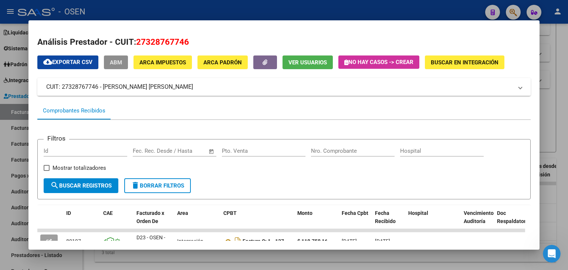
click at [115, 67] on button "ABM" at bounding box center [116, 62] width 24 height 14
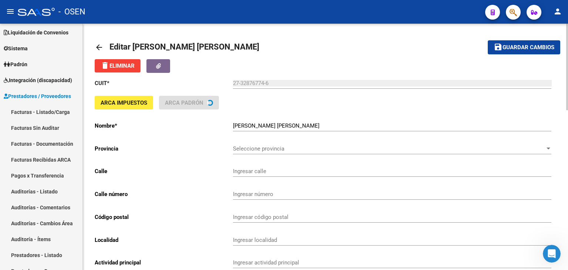
type input "LOS CALDENES"
type input "1010"
type input "8332"
type input "GENERAL ROCA"
type input "869090"
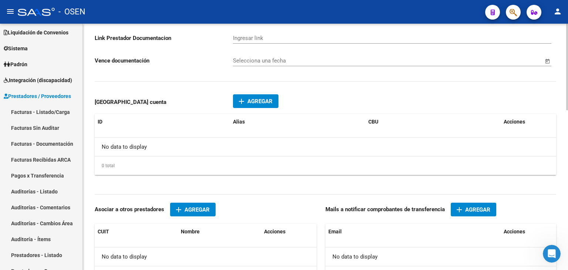
scroll to position [456, 0]
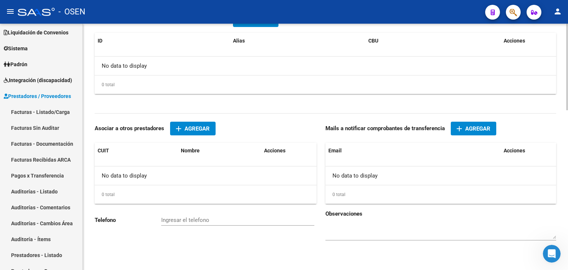
drag, startPoint x: 207, startPoint y: 211, endPoint x: 240, endPoint y: 212, distance: 33.7
click at [481, 131] on span "Agregar" at bounding box center [477, 128] width 25 height 7
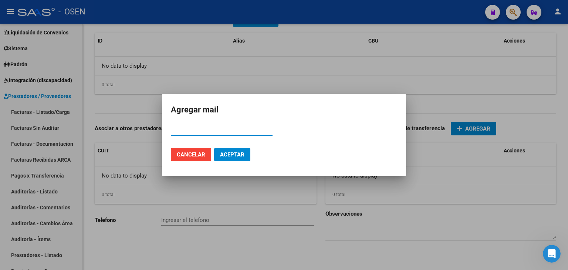
type input "27328767746"
click at [213, 127] on input "27328767746" at bounding box center [222, 130] width 102 height 7
paste input "fononoe2029@gmail.com"
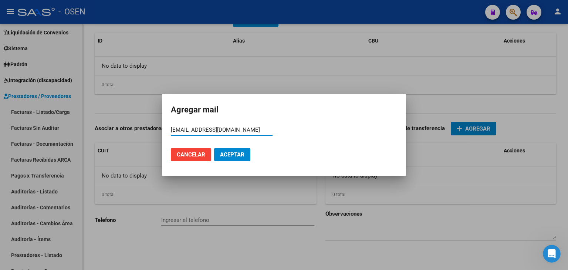
type input "fononoe2029@gmail.com"
click at [235, 151] on span "Aceptar" at bounding box center [232, 154] width 24 height 7
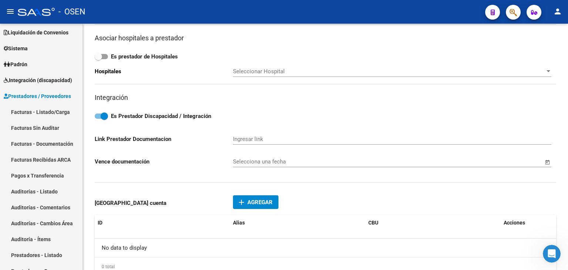
scroll to position [0, 0]
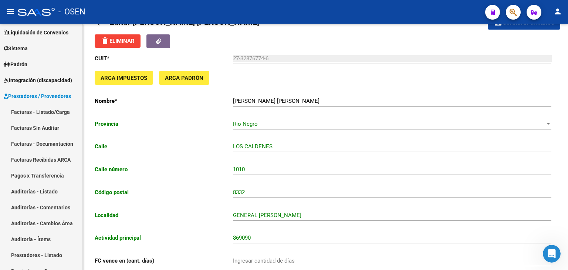
drag, startPoint x: 345, startPoint y: 111, endPoint x: 333, endPoint y: 4, distance: 107.5
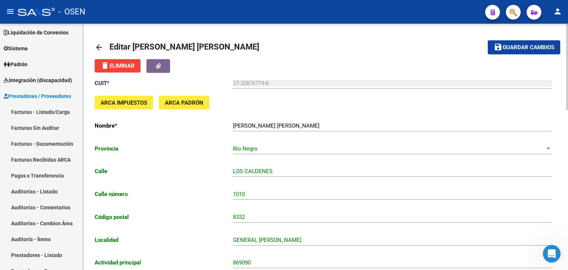
click at [494, 45] on mat-icon "save" at bounding box center [498, 47] width 9 height 9
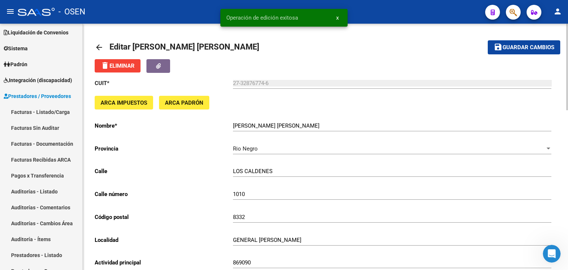
click at [100, 41] on link "arrow_back" at bounding box center [102, 46] width 15 height 17
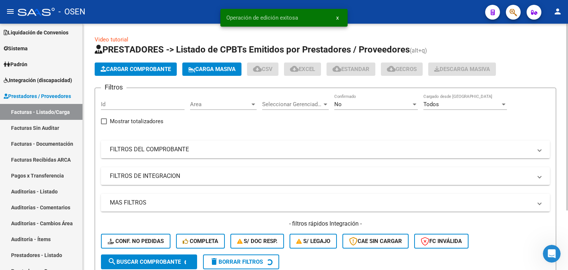
click at [327, 144] on mat-expansion-panel-header "FILTROS DEL COMPROBANTE" at bounding box center [325, 150] width 449 height 18
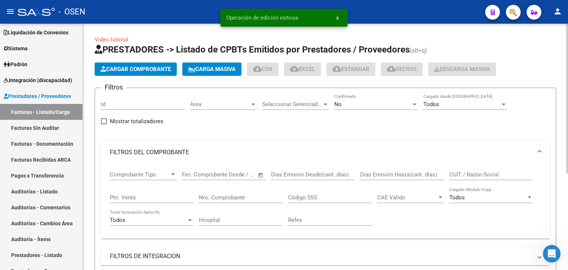
click at [471, 178] on div "CUIT / Razón Social" at bounding box center [491, 172] width 84 height 16
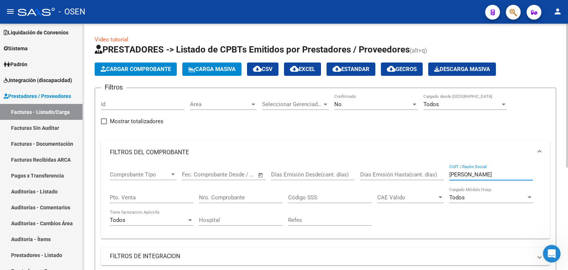
type input "cortez perez"
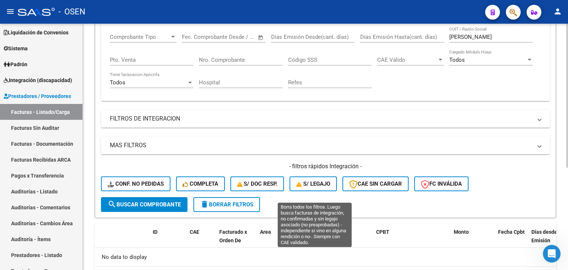
drag, startPoint x: 309, startPoint y: 132, endPoint x: 318, endPoint y: 178, distance: 46.8
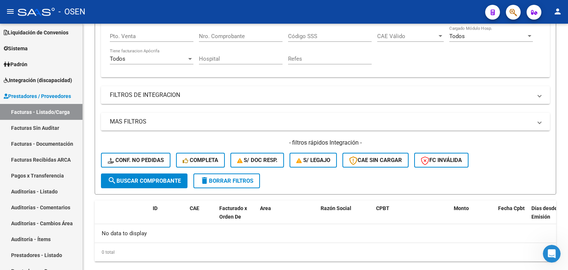
scroll to position [34, 0]
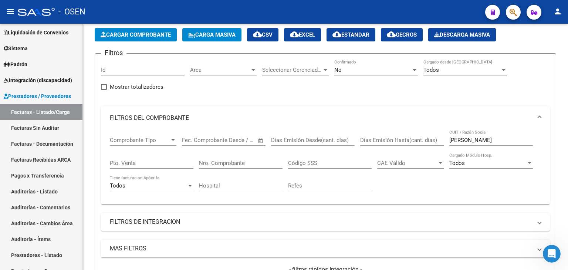
drag, startPoint x: 258, startPoint y: 82, endPoint x: 252, endPoint y: 11, distance: 71.6
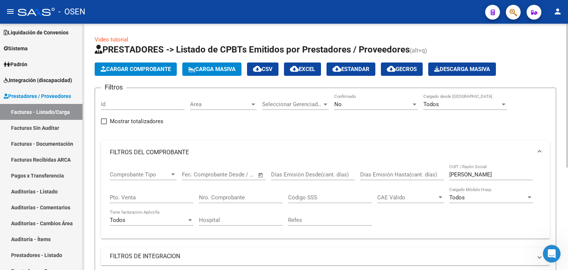
click at [360, 105] on div "No" at bounding box center [372, 104] width 77 height 7
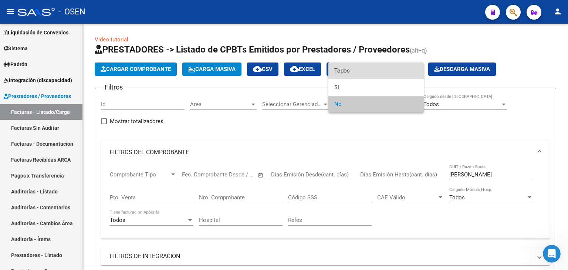
click at [350, 74] on span "Todos" at bounding box center [376, 71] width 84 height 17
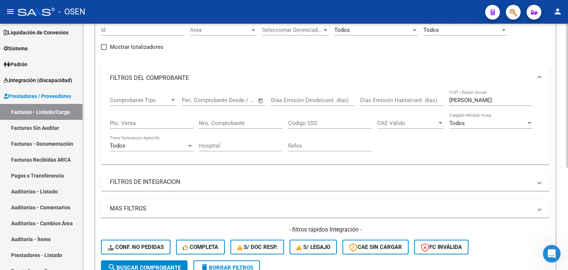
drag, startPoint x: 312, startPoint y: 130, endPoint x: 308, endPoint y: 187, distance: 56.7
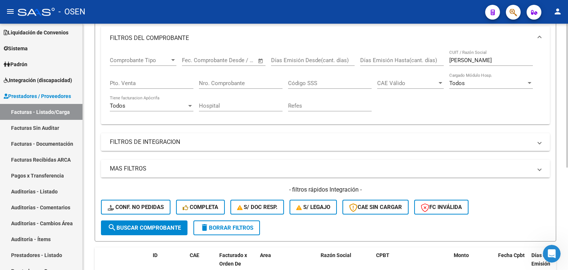
drag, startPoint x: 145, startPoint y: 229, endPoint x: 168, endPoint y: 169, distance: 64.2
click at [144, 228] on span "search Buscar Comprobante" at bounding box center [144, 228] width 73 height 7
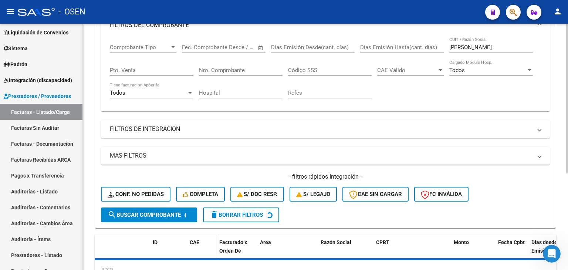
scroll to position [158, 0]
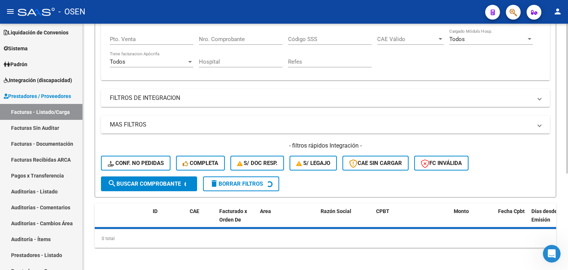
drag, startPoint x: 206, startPoint y: 151, endPoint x: 212, endPoint y: 197, distance: 45.8
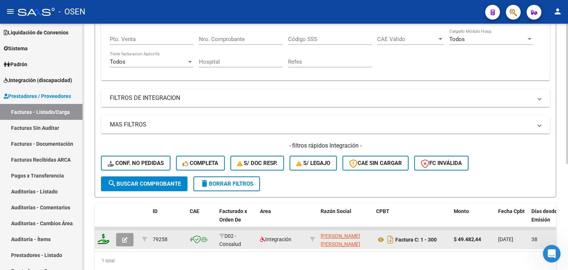
click at [339, 238] on app-link-go-to "CORTEZ PEREZ ALEXIS ABEL" at bounding box center [346, 240] width 50 height 17
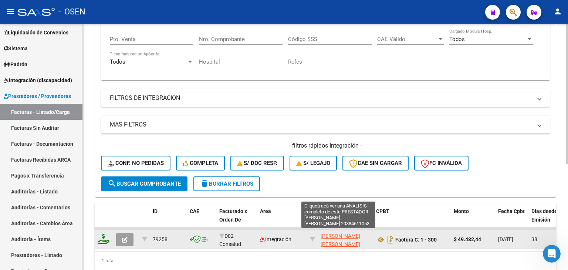
click at [338, 234] on span "CORTEZ PEREZ ALEXIS ABEL" at bounding box center [341, 240] width 40 height 14
type textarea "20384611053"
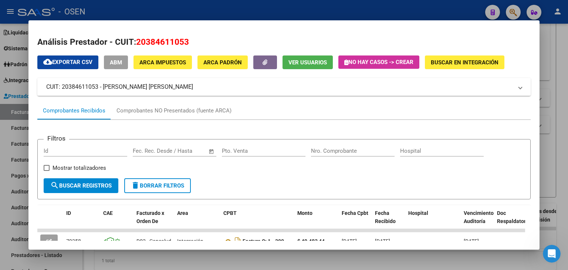
click at [114, 65] on span "ABM" at bounding box center [116, 62] width 12 height 7
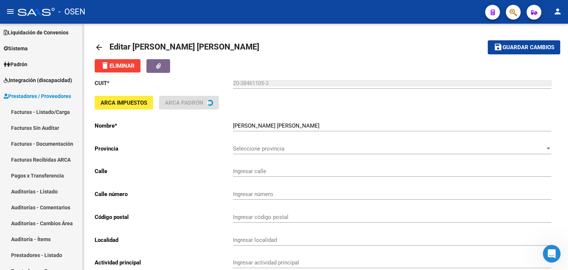
type input "JUAN JOSE PASO"
type input "554"
type input "5425"
type input "VILLA KRAUSE"
type input "854990"
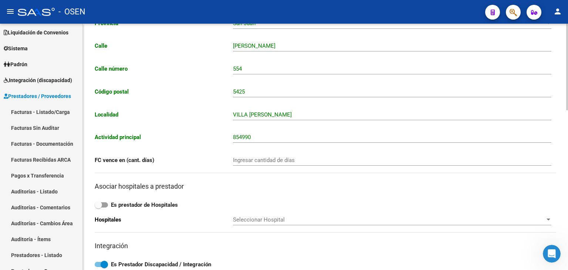
scroll to position [327, 0]
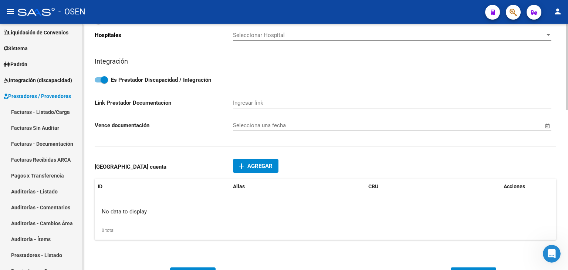
drag, startPoint x: 290, startPoint y: 105, endPoint x: 297, endPoint y: 175, distance: 69.9
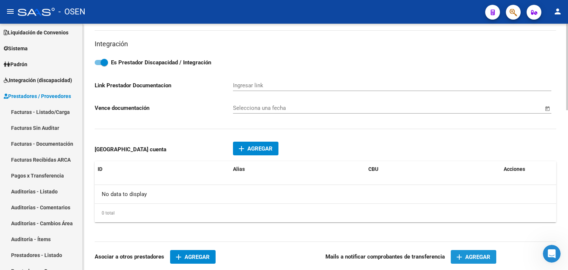
click at [462, 253] on mat-icon "add" at bounding box center [459, 257] width 9 height 9
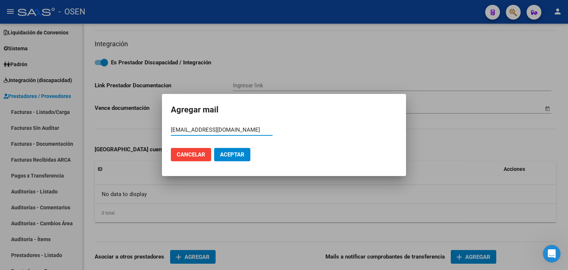
type input "lic.cortezperez@gmail.com"
click at [239, 160] on button "Aceptar" at bounding box center [232, 154] width 36 height 13
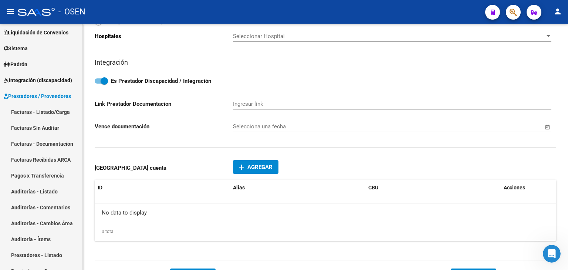
scroll to position [0, 0]
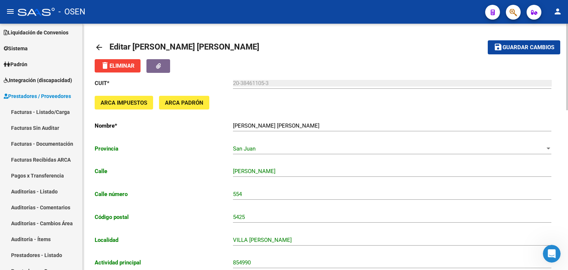
drag, startPoint x: 377, startPoint y: 146, endPoint x: 364, endPoint y: 26, distance: 120.6
click at [512, 51] on button "save Guardar cambios" at bounding box center [524, 47] width 72 height 14
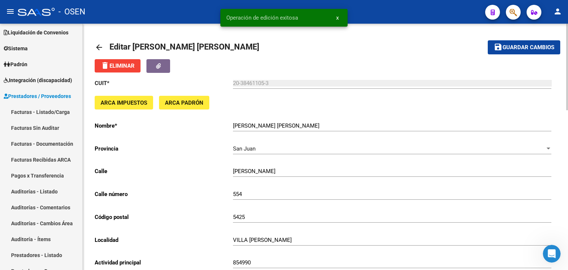
click at [98, 44] on mat-icon "arrow_back" at bounding box center [99, 47] width 9 height 9
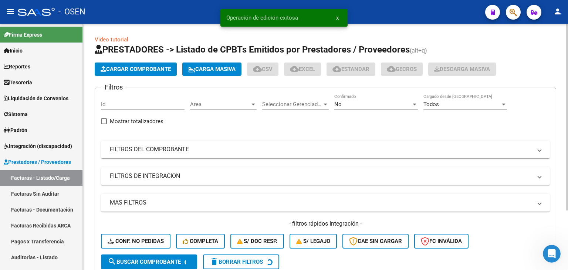
scroll to position [66, 0]
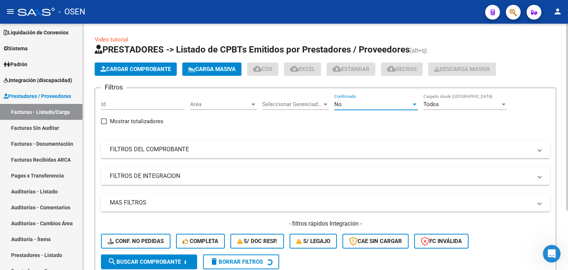
click at [364, 104] on div "No" at bounding box center [372, 104] width 77 height 7
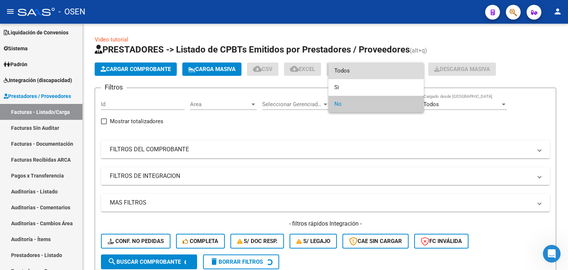
click at [346, 74] on span "Todos" at bounding box center [376, 71] width 84 height 17
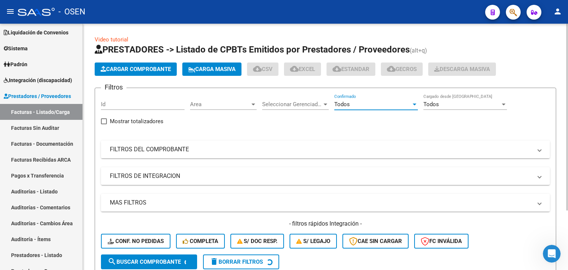
click at [393, 158] on div "Filtros Id Area Area Seleccionar Gerenciador Seleccionar Gerenciador Todos Conf…" at bounding box center [325, 174] width 449 height 161
click at [396, 151] on mat-panel-title "FILTROS DEL COMPROBANTE" at bounding box center [321, 149] width 422 height 8
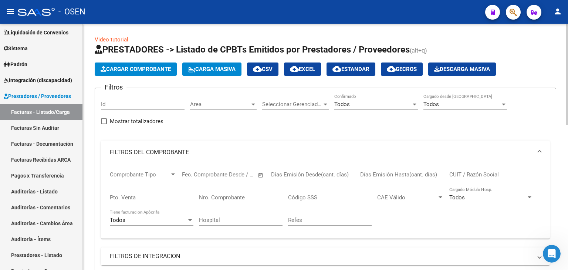
click at [470, 171] on div "CUIT / Razón Social" at bounding box center [491, 172] width 84 height 16
type input "[PERSON_NAME]"
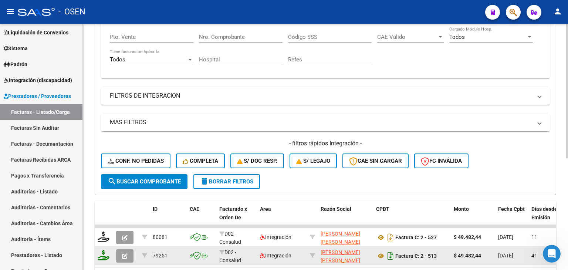
drag, startPoint x: 383, startPoint y: 139, endPoint x: 386, endPoint y: 212, distance: 72.5
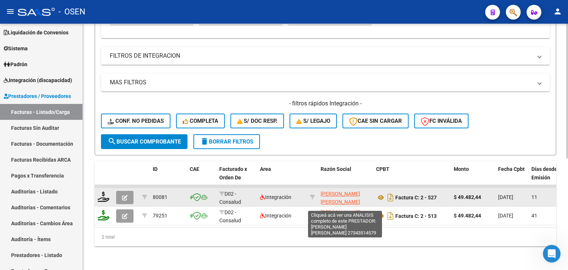
click at [357, 196] on span "[PERSON_NAME] [PERSON_NAME]" at bounding box center [341, 198] width 40 height 14
type textarea "27343514579"
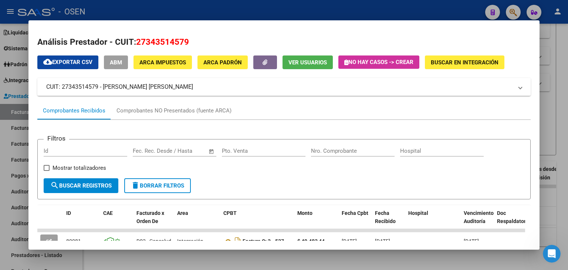
click at [119, 63] on span "ABM" at bounding box center [116, 62] width 12 height 7
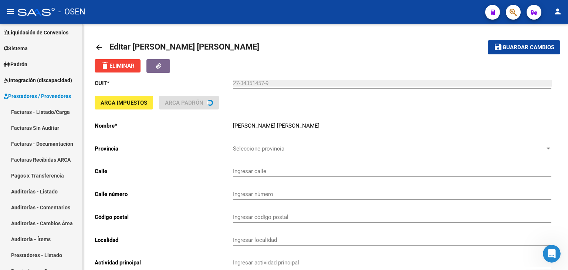
type input "[GEOGRAPHIC_DATA]"
type input "12"
type input "5413"
type input "CHIMBAS"
type input "869090"
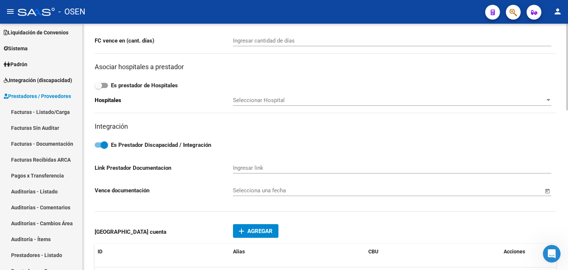
drag, startPoint x: 343, startPoint y: 46, endPoint x: 360, endPoint y: 149, distance: 104.5
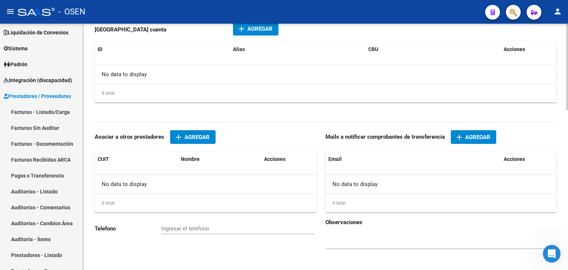
click at [465, 136] on span "Agregar" at bounding box center [477, 137] width 25 height 7
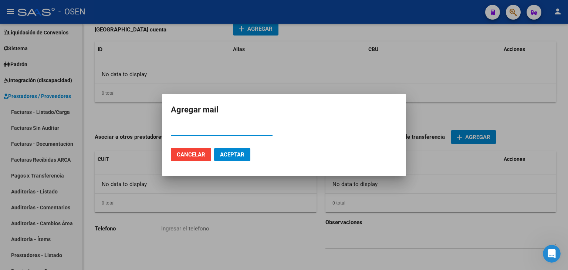
paste input "[EMAIL_ADDRESS][DOMAIN_NAME]"
type input "[EMAIL_ADDRESS][DOMAIN_NAME]"
click at [234, 156] on span "Aceptar" at bounding box center [232, 154] width 24 height 7
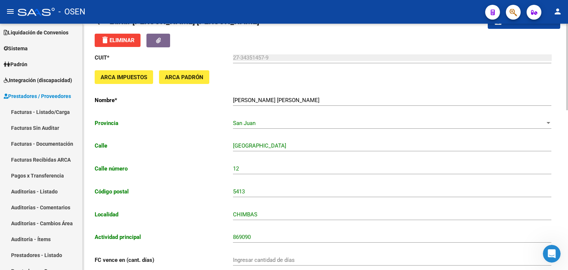
scroll to position [0, 0]
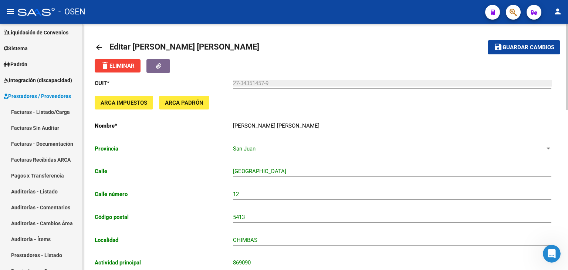
drag, startPoint x: 332, startPoint y: 142, endPoint x: 328, endPoint y: 58, distance: 84.0
click at [502, 53] on button "save Guardar cambios" at bounding box center [524, 47] width 72 height 14
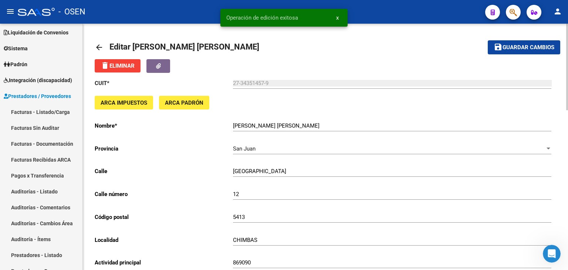
click at [101, 45] on mat-icon "arrow_back" at bounding box center [99, 47] width 9 height 9
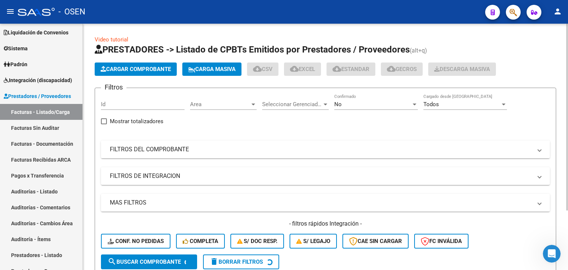
click at [394, 148] on mat-panel-title "FILTROS DEL COMPROBANTE" at bounding box center [321, 149] width 422 height 8
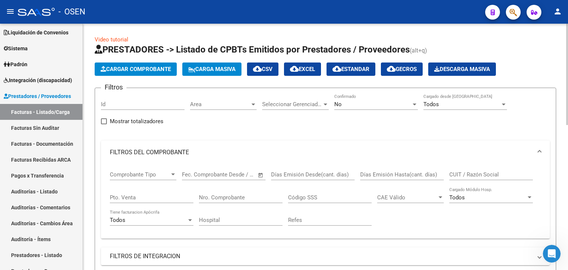
click at [458, 176] on input "CUIT / Razón Social" at bounding box center [491, 174] width 84 height 7
type input "pozzu"
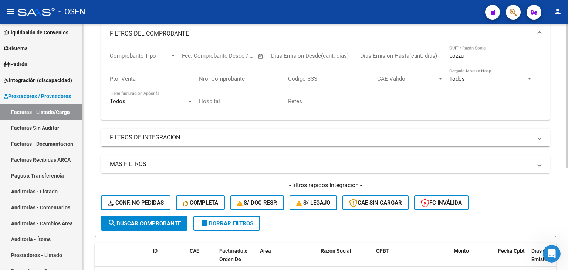
drag, startPoint x: 310, startPoint y: 72, endPoint x: 308, endPoint y: 55, distance: 17.2
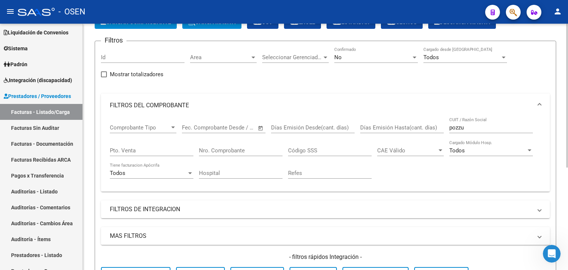
drag, startPoint x: 305, startPoint y: 63, endPoint x: 301, endPoint y: 61, distance: 4.3
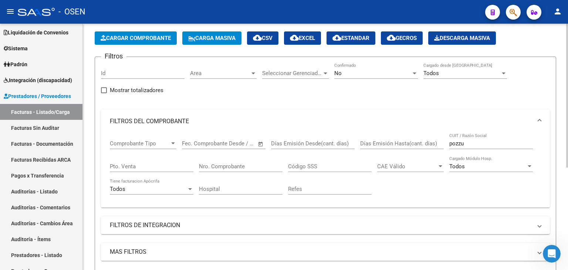
click at [343, 77] on div "No Confirmado" at bounding box center [376, 71] width 84 height 16
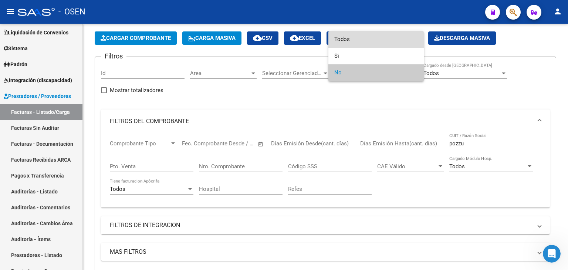
click at [344, 44] on span "Todos" at bounding box center [376, 39] width 84 height 17
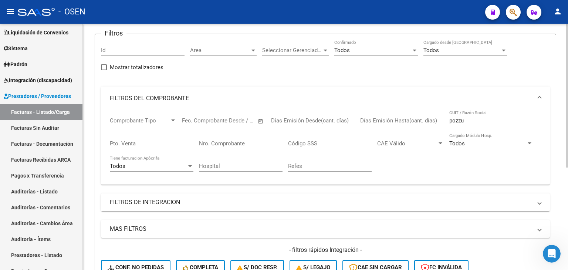
drag, startPoint x: 185, startPoint y: 131, endPoint x: 188, endPoint y: 182, distance: 51.2
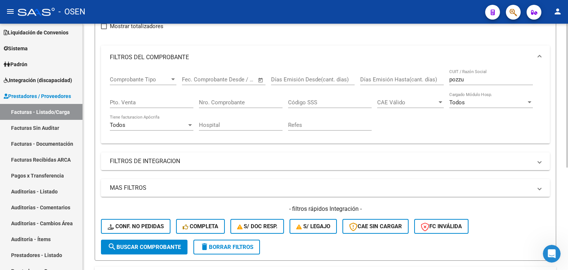
click at [127, 255] on form "Filtros Id Area Area Seleccionar Gerenciador Seleccionar Gerenciador Todos Conf…" at bounding box center [326, 127] width 462 height 268
click at [128, 253] on form "Filtros Id Area Area Seleccionar Gerenciador Seleccionar Gerenciador Todos Conf…" at bounding box center [326, 127] width 462 height 268
click at [130, 250] on button "search Buscar Comprobante" at bounding box center [144, 247] width 87 height 15
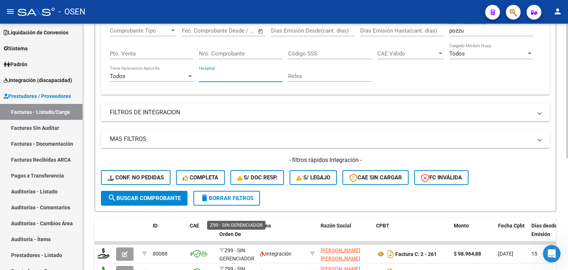
scroll to position [205, 0]
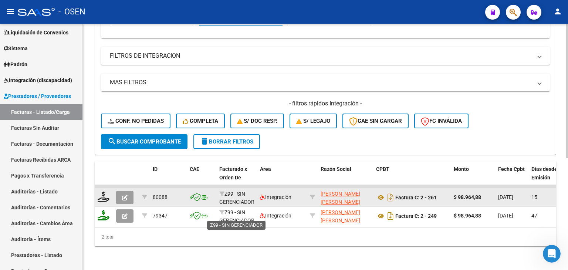
drag, startPoint x: 227, startPoint y: 122, endPoint x: 235, endPoint y: 200, distance: 78.8
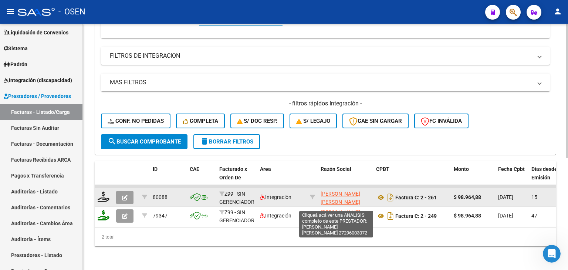
click at [323, 195] on span "[PERSON_NAME] [PERSON_NAME]" at bounding box center [341, 198] width 40 height 14
type textarea "27296003072"
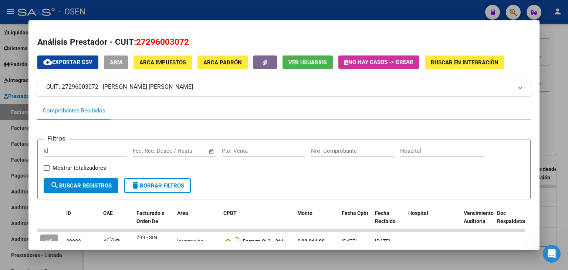
click at [110, 65] on button "ABM" at bounding box center [116, 62] width 24 height 14
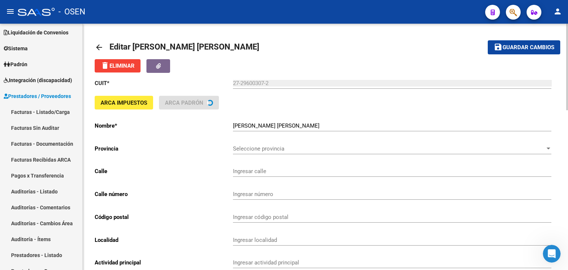
type input "[PERSON_NAME]"
type input "670"
type input "1838"
type input "[PERSON_NAME]"
type input "960990"
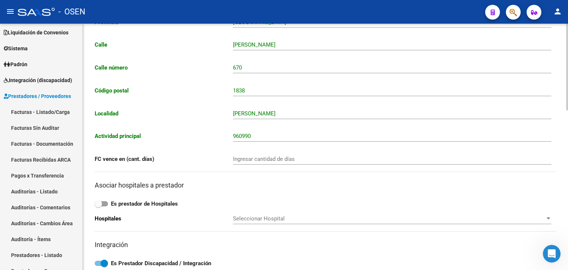
scroll to position [210, 0]
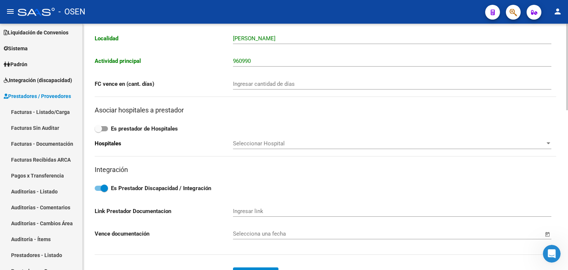
drag, startPoint x: 318, startPoint y: 51, endPoint x: 310, endPoint y: 107, distance: 56.4
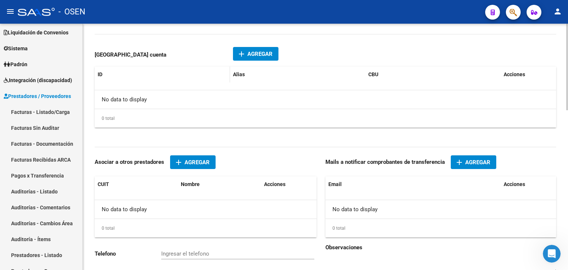
scroll to position [456, 0]
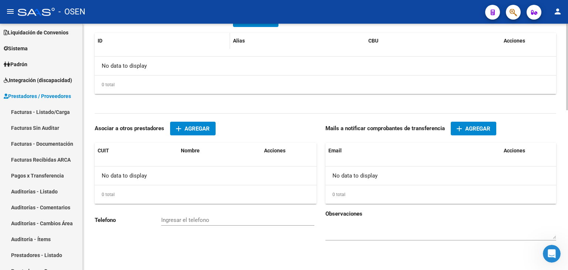
drag, startPoint x: 217, startPoint y: 72, endPoint x: 219, endPoint y: 124, distance: 51.5
click at [466, 128] on span "Agregar" at bounding box center [477, 128] width 25 height 7
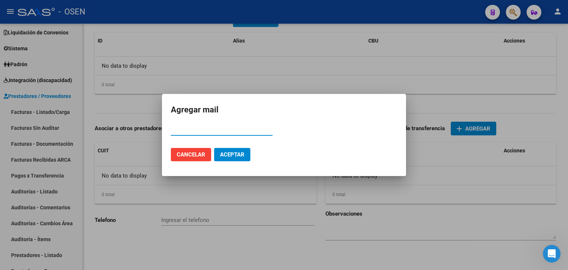
paste input "[EMAIL_ADDRESS][DOMAIN_NAME]"
type input "[EMAIL_ADDRESS][DOMAIN_NAME]"
click at [239, 157] on span "Aceptar" at bounding box center [232, 154] width 24 height 7
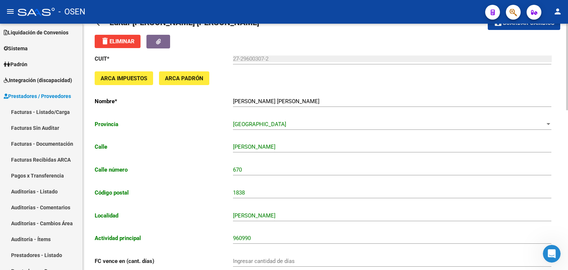
scroll to position [0, 0]
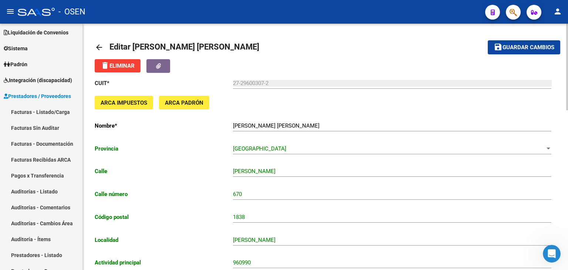
drag, startPoint x: 330, startPoint y: 106, endPoint x: 309, endPoint y: 30, distance: 79.3
drag, startPoint x: 398, startPoint y: 50, endPoint x: 374, endPoint y: 22, distance: 36.2
drag, startPoint x: 432, startPoint y: 114, endPoint x: 482, endPoint y: 58, distance: 75.4
click at [522, 47] on span "Guardar cambios" at bounding box center [529, 47] width 52 height 7
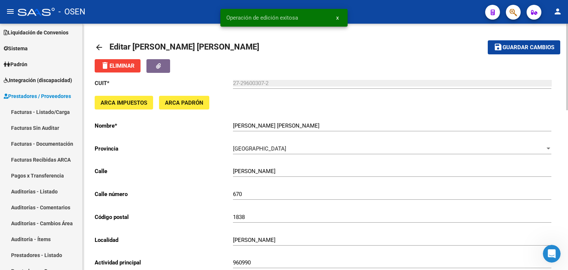
click at [100, 47] on mat-icon "arrow_back" at bounding box center [99, 47] width 9 height 9
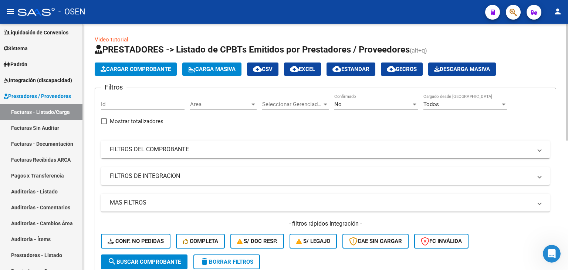
drag, startPoint x: 416, startPoint y: 148, endPoint x: 423, endPoint y: 165, distance: 18.9
click at [416, 148] on mat-panel-title "FILTROS DEL COMPROBANTE" at bounding box center [321, 149] width 422 height 8
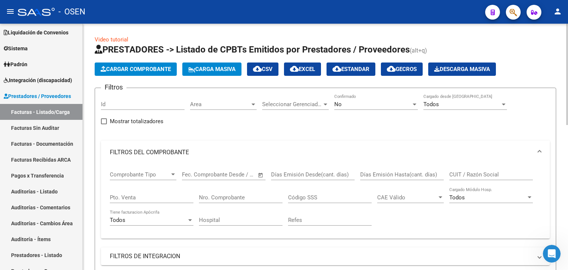
click at [463, 176] on input "CUIT / Razón Social" at bounding box center [491, 174] width 84 height 7
click at [338, 104] on span "No" at bounding box center [337, 104] width 7 height 7
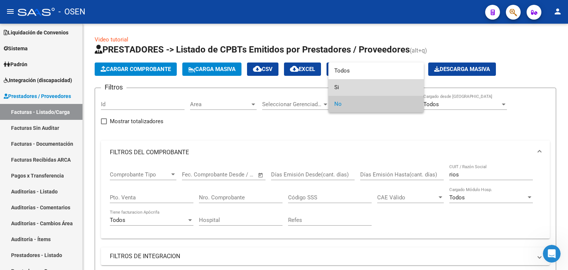
click at [344, 85] on span "Si" at bounding box center [376, 87] width 84 height 17
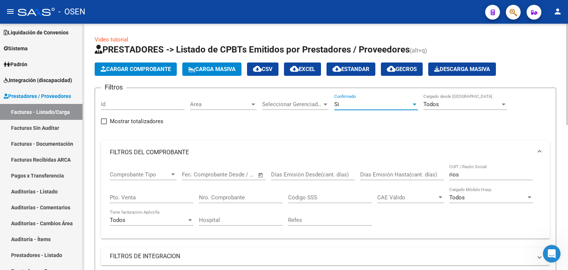
click at [348, 100] on div "Si Confirmado" at bounding box center [376, 102] width 84 height 16
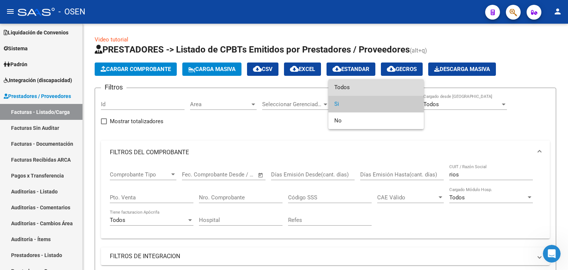
click at [347, 84] on span "Todos" at bounding box center [376, 87] width 84 height 17
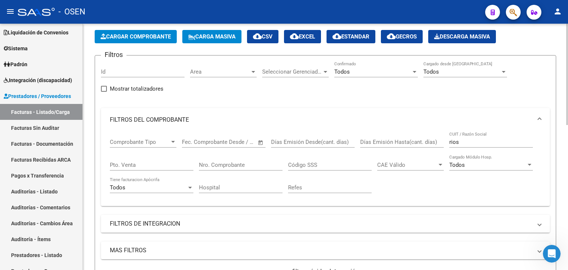
drag, startPoint x: 198, startPoint y: 121, endPoint x: 205, endPoint y: 184, distance: 63.6
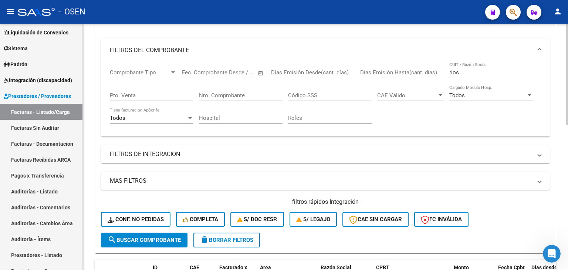
click at [136, 244] on button "search Buscar Comprobante" at bounding box center [144, 240] width 87 height 15
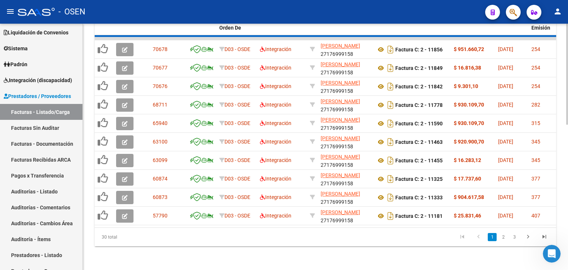
drag, startPoint x: 227, startPoint y: 120, endPoint x: 289, endPoint y: 244, distance: 138.5
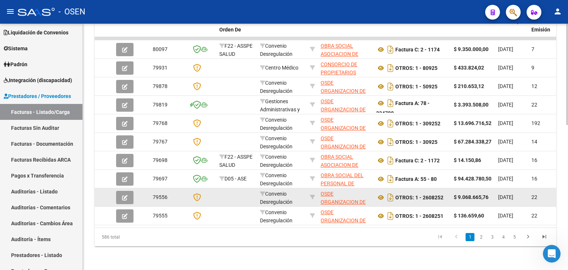
scroll to position [353, 0]
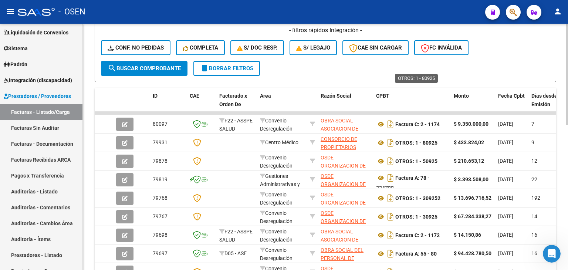
drag, startPoint x: 414, startPoint y: 118, endPoint x: 431, endPoint y: 80, distance: 41.4
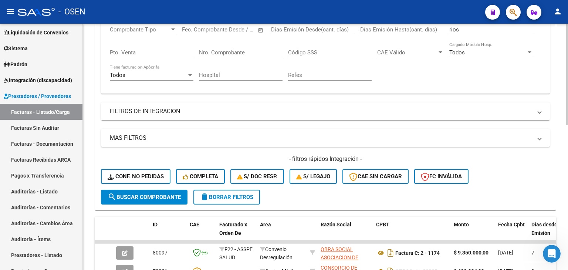
drag, startPoint x: 452, startPoint y: 69, endPoint x: 465, endPoint y: 87, distance: 22.4
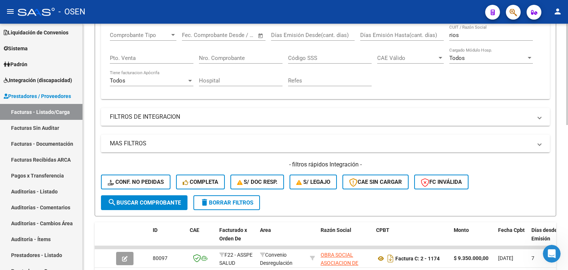
click at [473, 36] on input "rios" at bounding box center [491, 35] width 84 height 7
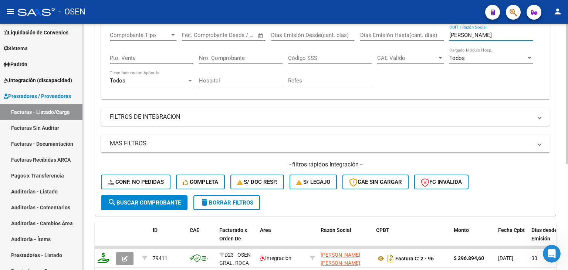
type input "[PERSON_NAME]"
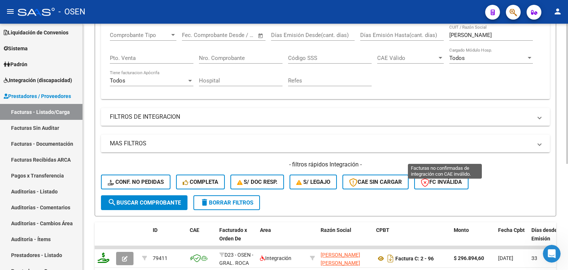
scroll to position [186, 0]
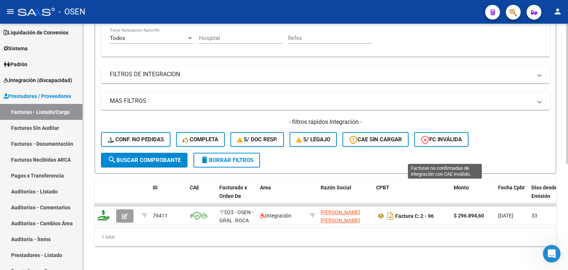
drag, startPoint x: 457, startPoint y: 73, endPoint x: 436, endPoint y: 158, distance: 87.7
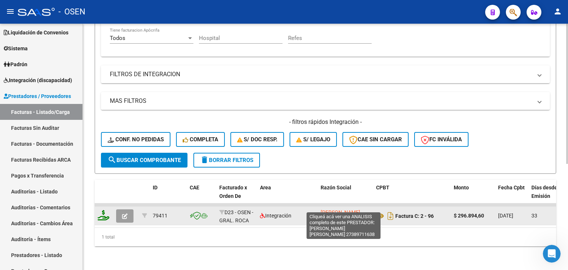
click at [354, 209] on span "[PERSON_NAME] [PERSON_NAME]" at bounding box center [341, 216] width 40 height 14
type textarea "27389711638"
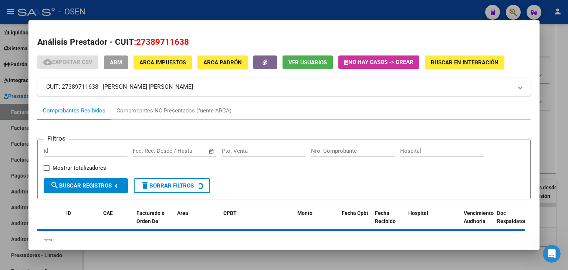
click at [115, 59] on span "ABM" at bounding box center [116, 62] width 12 height 7
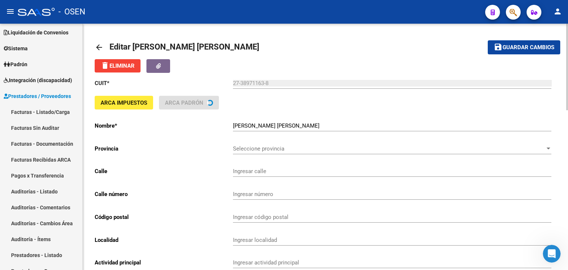
type input "LAS ARAUCARIAS"
type input "92"
type input "8326"
type input "CERVANTES"
type input "869090"
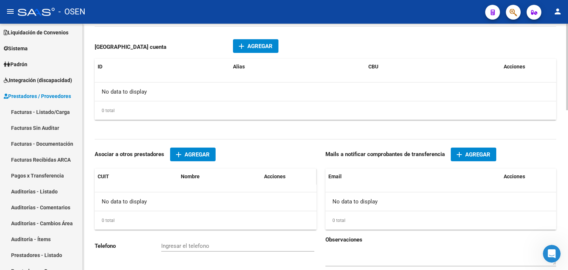
drag, startPoint x: 299, startPoint y: 48, endPoint x: 298, endPoint y: 142, distance: 94.0
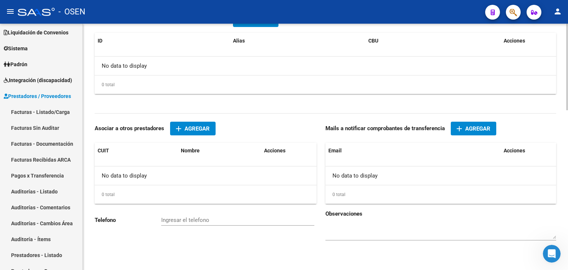
click at [459, 125] on mat-icon "add" at bounding box center [459, 128] width 9 height 9
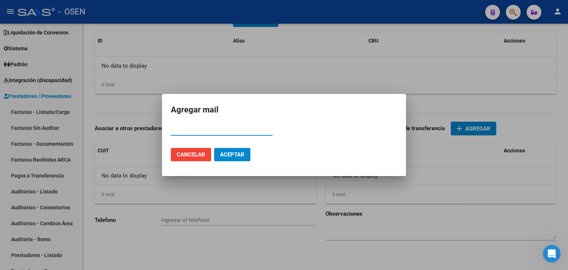
paste input "27389711638"
click at [232, 135] on div "27389711638 Email" at bounding box center [222, 133] width 102 height 18
click at [232, 135] on div "27389711638 Email" at bounding box center [222, 129] width 102 height 11
click at [218, 131] on input "27389711638" at bounding box center [222, 130] width 102 height 7
click at [217, 131] on input "27389711638" at bounding box center [222, 130] width 102 height 7
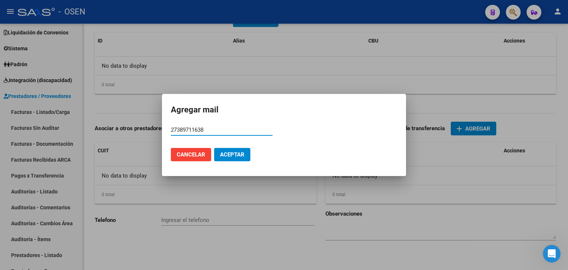
click at [217, 131] on input "27389711638" at bounding box center [222, 130] width 102 height 7
paste input "[EMAIL_ADDRESS][DOMAIN_NAME]"
type input "[EMAIL_ADDRESS][DOMAIN_NAME]"
click at [231, 155] on span "Aceptar" at bounding box center [232, 154] width 24 height 7
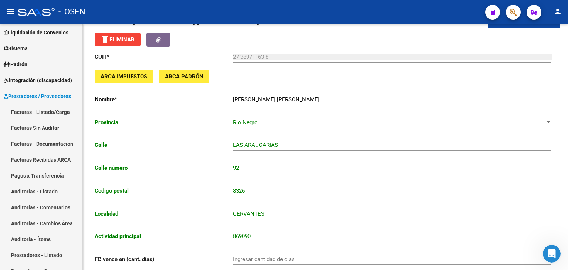
scroll to position [0, 0]
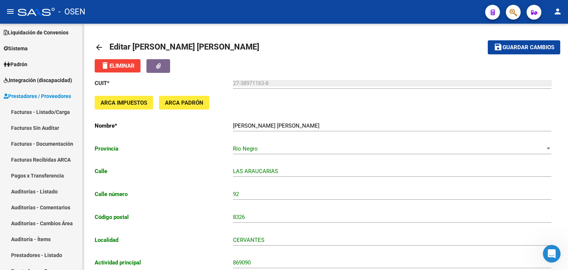
drag, startPoint x: 308, startPoint y: 49, endPoint x: 312, endPoint y: -29, distance: 78.2
click at [498, 47] on mat-icon "save" at bounding box center [498, 47] width 9 height 9
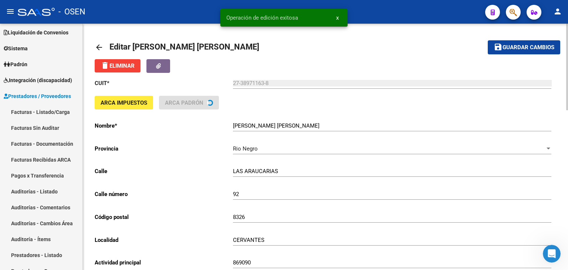
click at [102, 47] on mat-icon "arrow_back" at bounding box center [99, 47] width 9 height 9
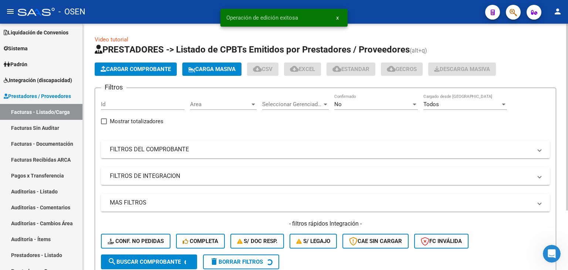
scroll to position [78, 0]
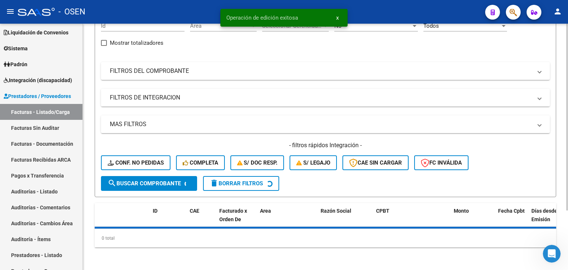
drag, startPoint x: 422, startPoint y: 144, endPoint x: 390, endPoint y: 148, distance: 31.7
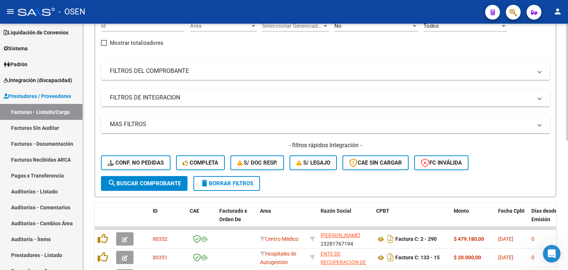
click at [351, 30] on div "No Confirmado" at bounding box center [376, 24] width 84 height 16
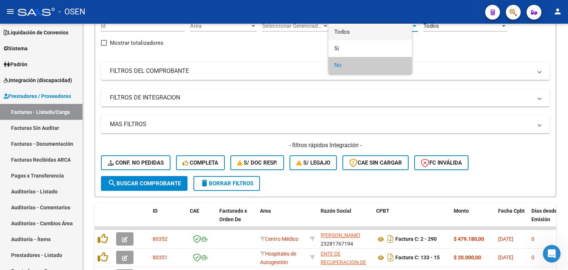
scroll to position [77, 0]
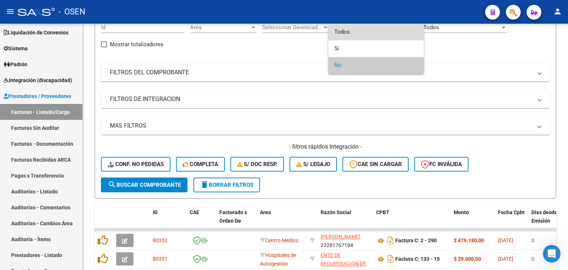
click at [348, 36] on span "Todos" at bounding box center [376, 32] width 84 height 17
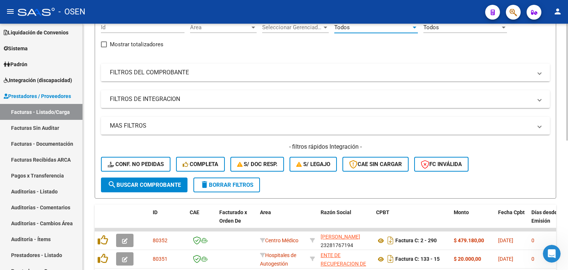
click at [430, 78] on mat-expansion-panel-header "FILTROS DEL COMPROBANTE" at bounding box center [325, 73] width 449 height 18
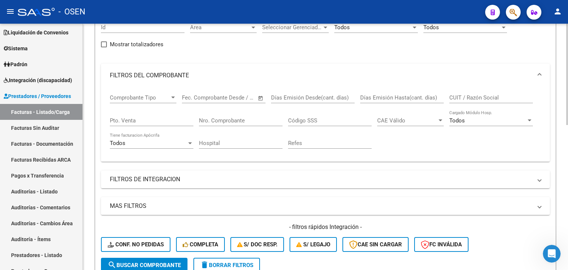
click at [461, 98] on input "CUIT / Razón Social" at bounding box center [491, 97] width 84 height 7
type input "farrug"
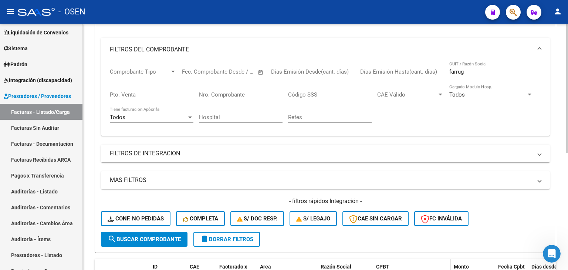
scroll to position [223, 0]
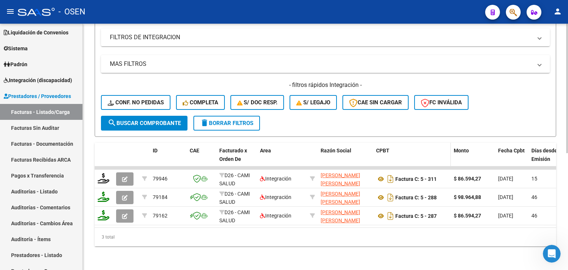
drag, startPoint x: 404, startPoint y: 59, endPoint x: 376, endPoint y: 138, distance: 84.5
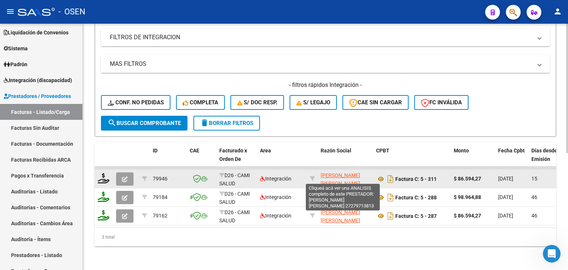
click at [337, 172] on span "[PERSON_NAME] [PERSON_NAME]" at bounding box center [341, 179] width 40 height 14
type textarea "27279713813"
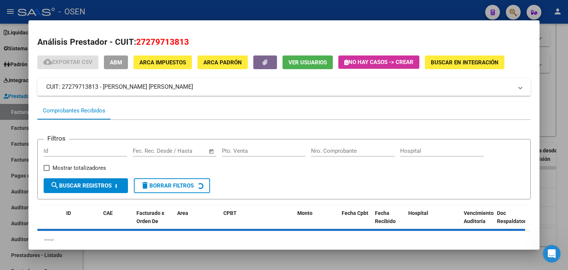
click at [119, 61] on span "ABM" at bounding box center [116, 62] width 12 height 7
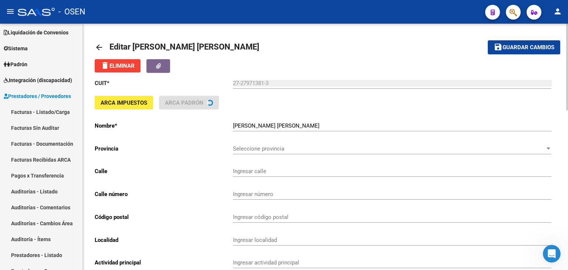
type input "SAN [PERSON_NAME]"
type input "568"
type input "5168"
type input "VALLE HERMOSO"
type input "869090"
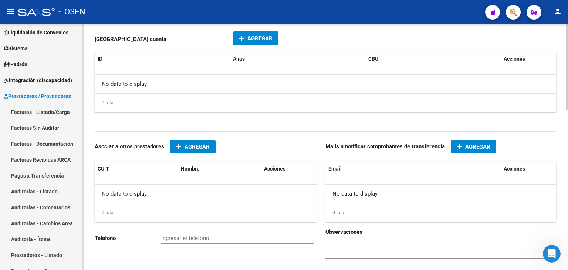
scroll to position [456, 0]
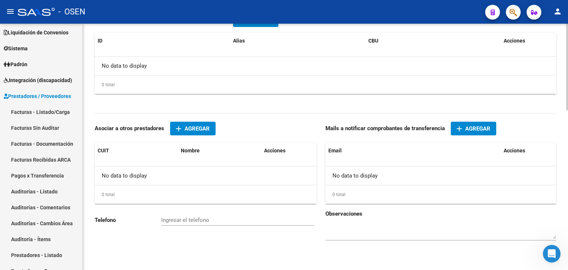
click at [471, 131] on button "add Agregar" at bounding box center [473, 129] width 45 height 14
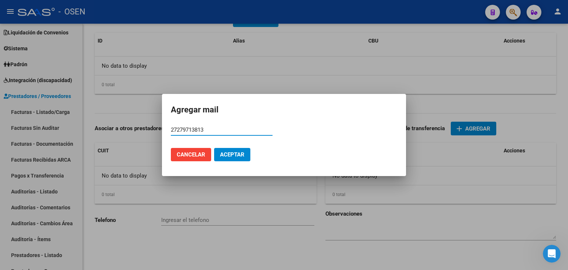
click at [232, 130] on input "27279713813" at bounding box center [222, 130] width 102 height 7
paste input "[EMAIL_ADDRESS][DOMAIN_NAME]"
type input "[EMAIL_ADDRESS][DOMAIN_NAME]"
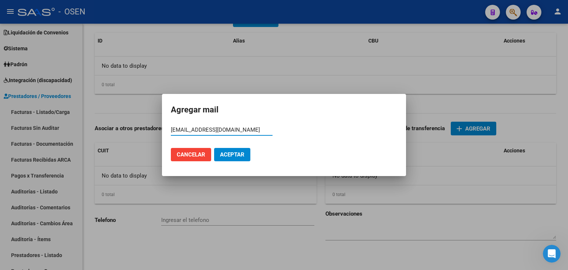
click at [234, 150] on button "Aceptar" at bounding box center [232, 154] width 36 height 13
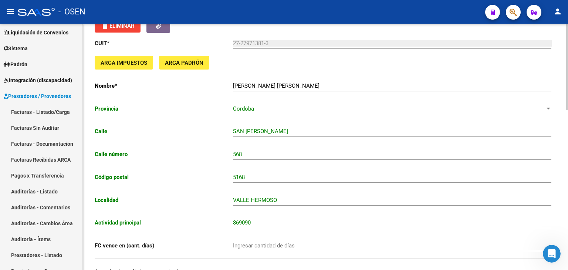
scroll to position [1, 0]
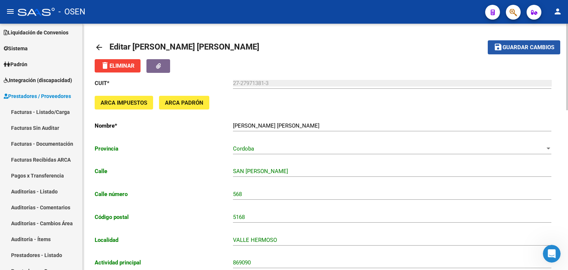
click at [537, 45] on span "Guardar cambios" at bounding box center [529, 47] width 52 height 7
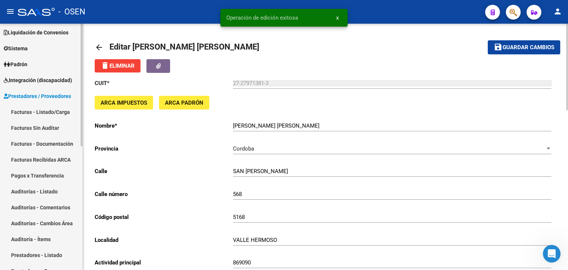
click at [52, 97] on span "Prestadores / Proveedores" at bounding box center [37, 96] width 67 height 8
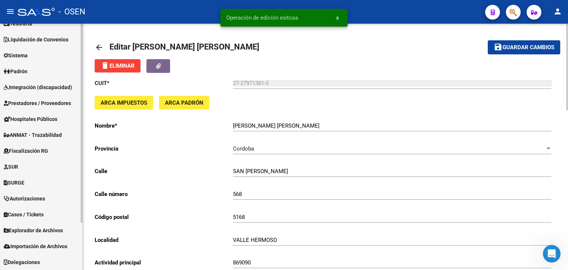
click at [50, 103] on span "Prestadores / Proveedores" at bounding box center [37, 103] width 67 height 8
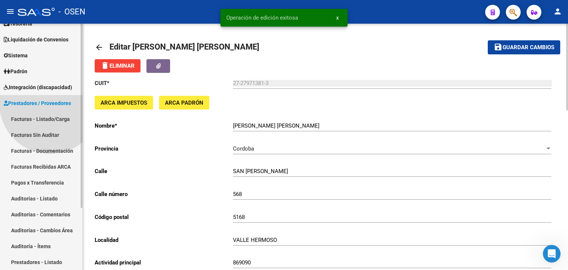
scroll to position [66, 0]
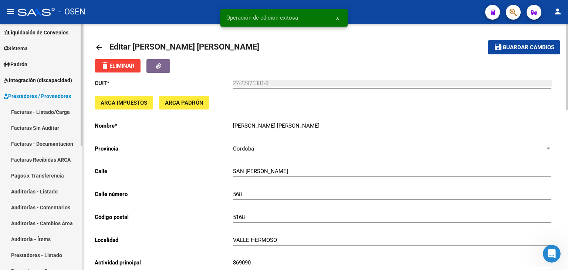
click at [47, 108] on link "Facturas - Listado/Carga" at bounding box center [41, 112] width 82 height 16
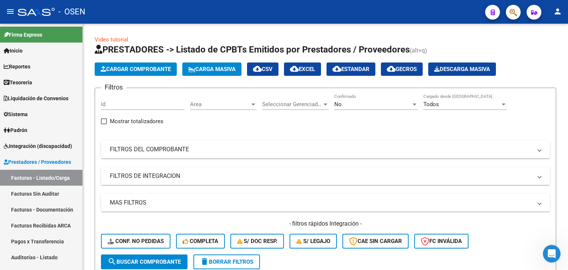
scroll to position [66, 0]
